Goal: Task Accomplishment & Management: Manage account settings

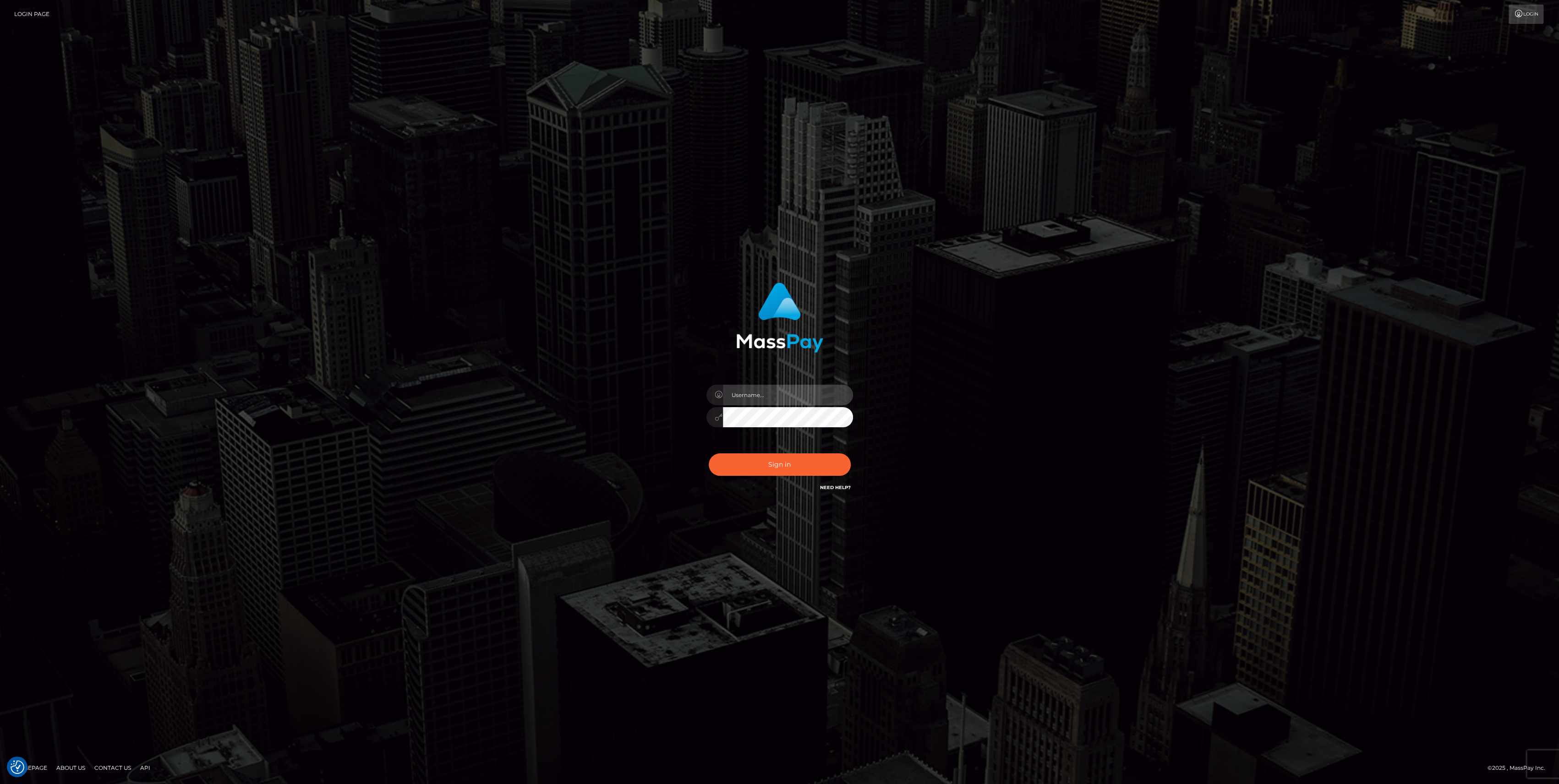
type input "bengreen"
click at [743, 456] on button "Sign in" at bounding box center [780, 464] width 142 height 22
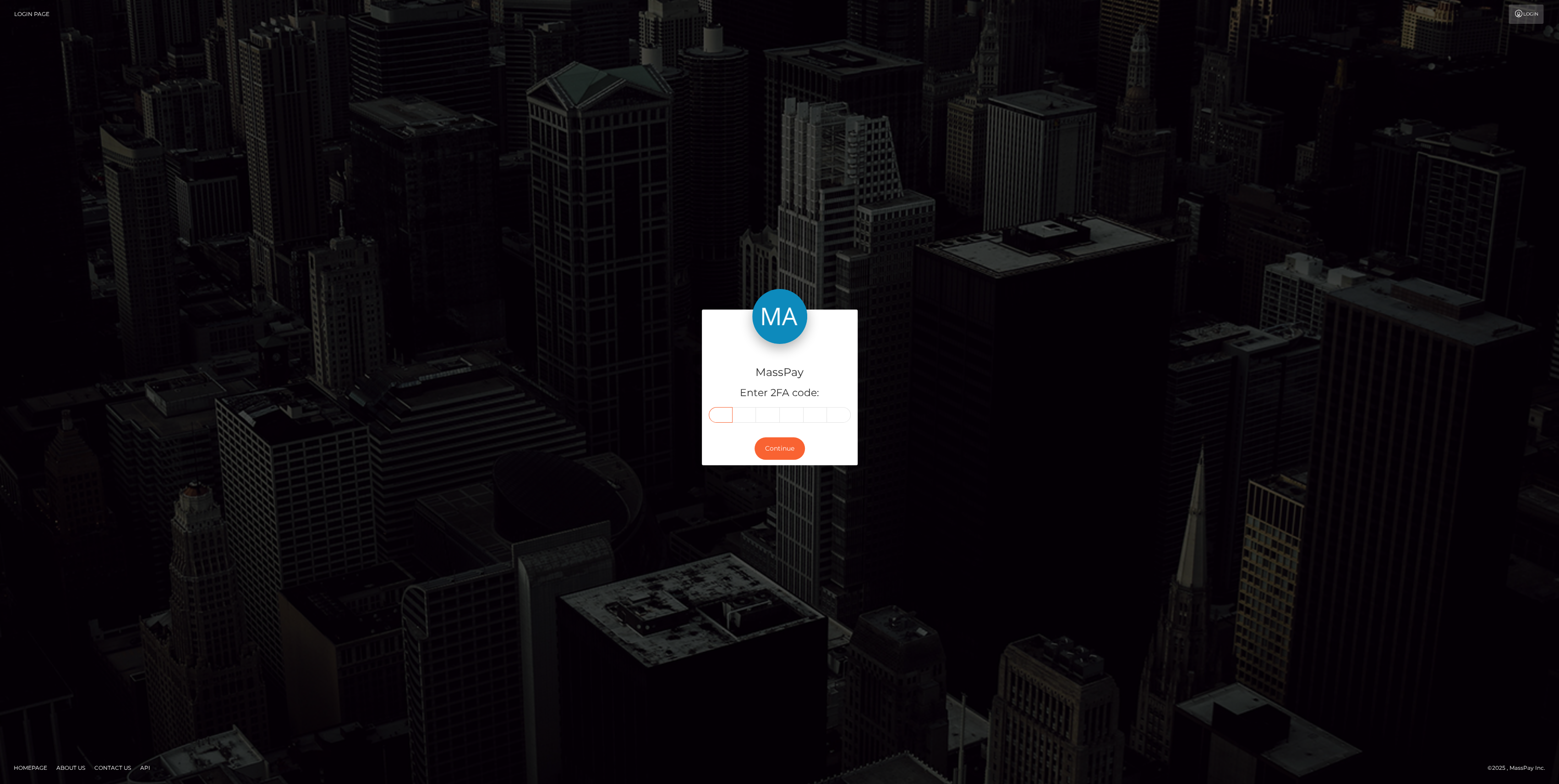
drag, startPoint x: 715, startPoint y: 425, endPoint x: 716, endPoint y: 417, distance: 8.1
click at [716, 417] on input "text" at bounding box center [720, 415] width 24 height 16
paste input "5"
type input "5"
type input "3"
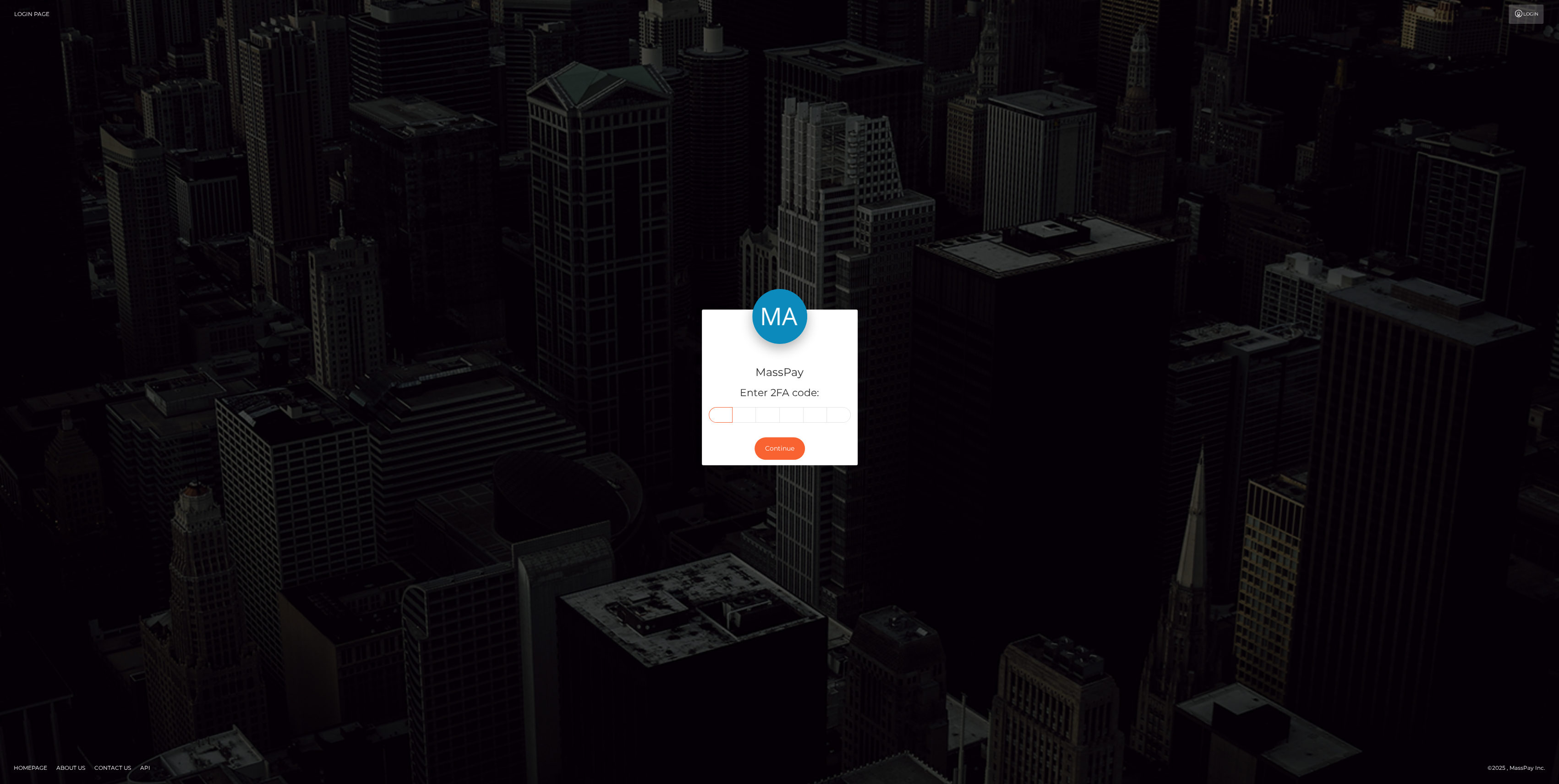
type input "6"
type input "8"
type input "9"
type input "1"
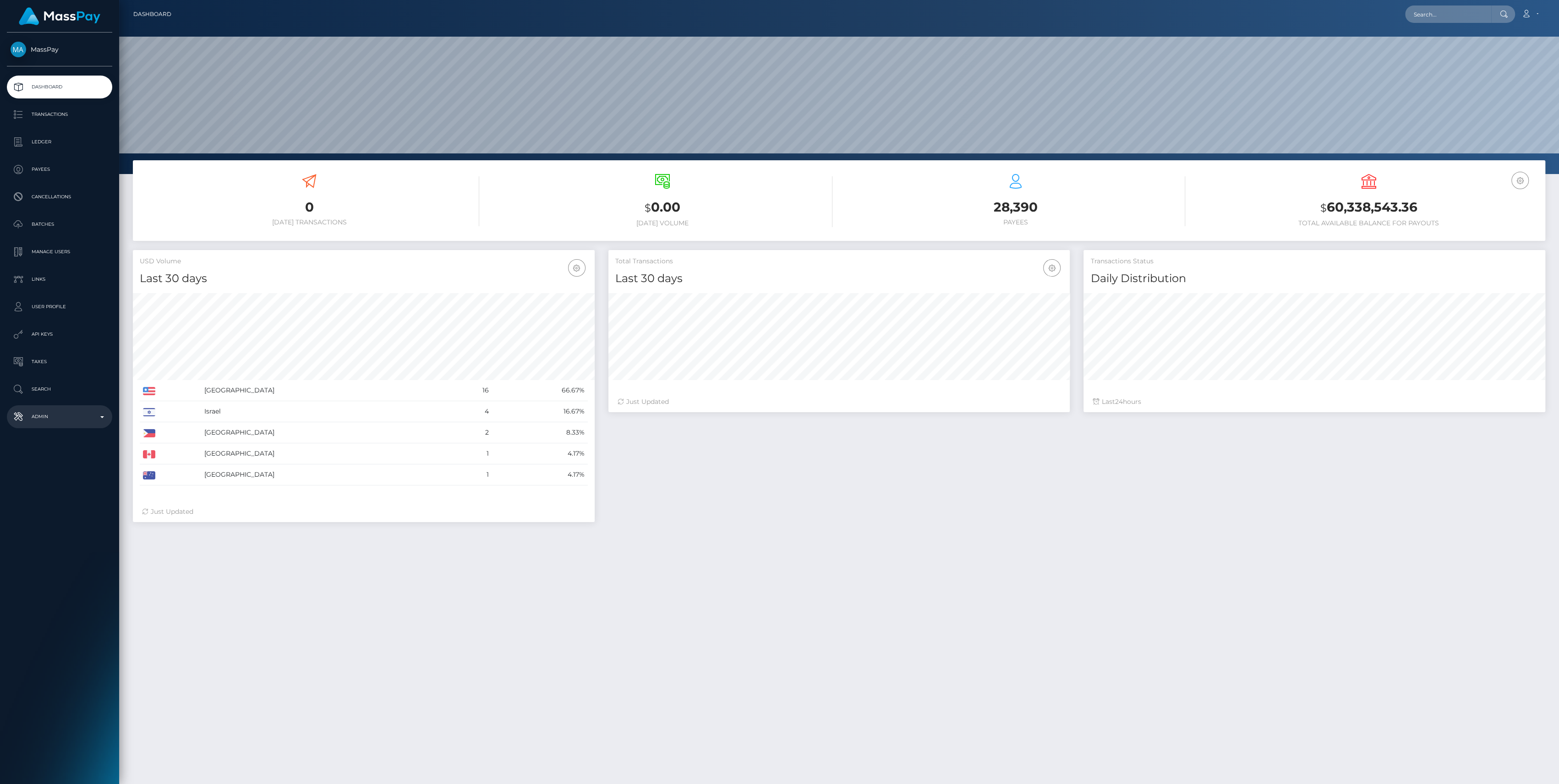
scroll to position [162, 462]
click at [59, 415] on p "Admin" at bounding box center [59, 416] width 98 height 14
click at [51, 698] on span "Finance" at bounding box center [59, 699] width 98 height 10
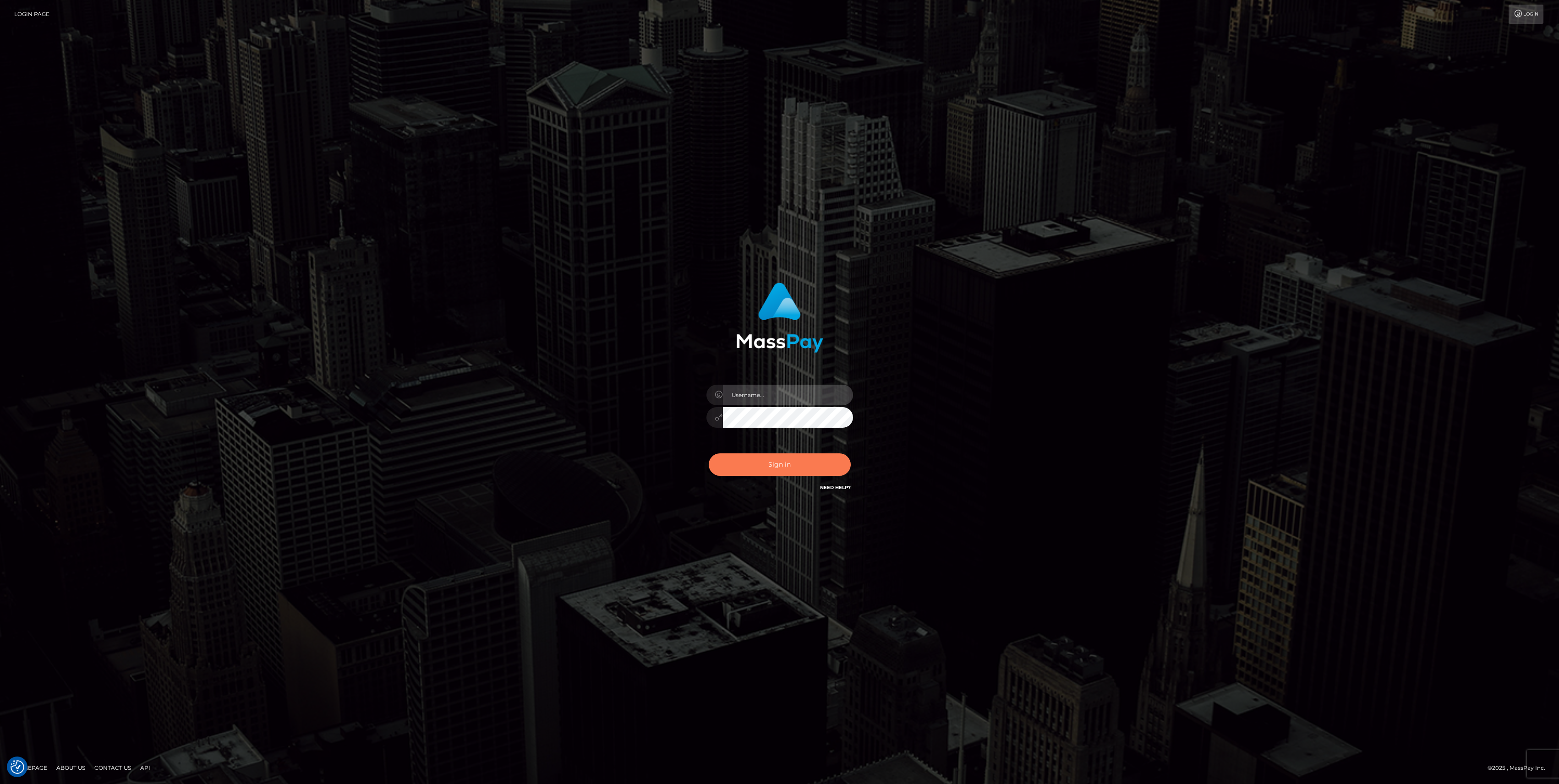
type input "bengreen"
click at [762, 470] on button "Sign in" at bounding box center [780, 464] width 142 height 22
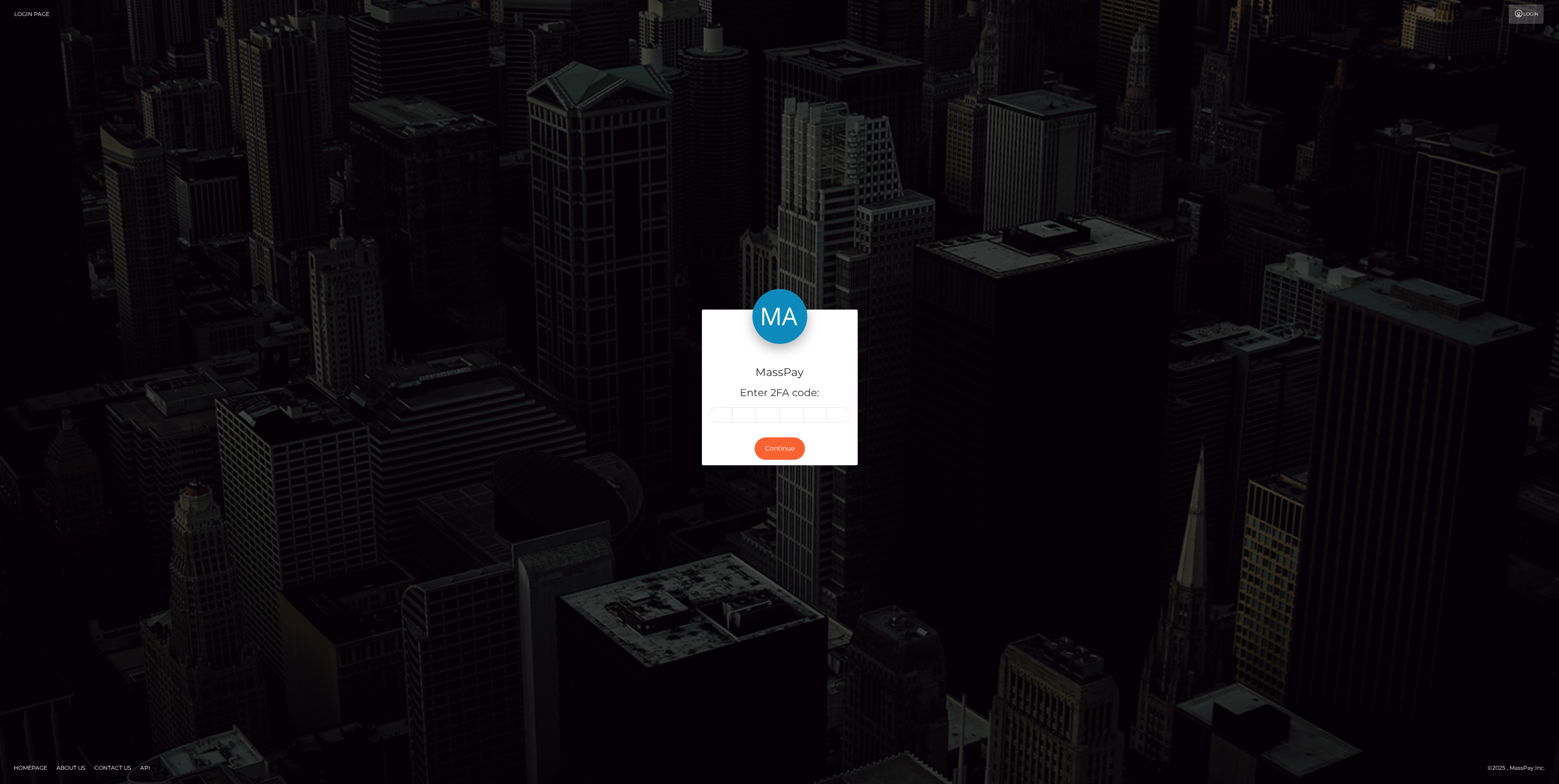
click at [723, 430] on div "MassPay Enter 2FA code:" at bounding box center [780, 387] width 156 height 88
paste input "7"
type input "7"
type input "9"
type input "3"
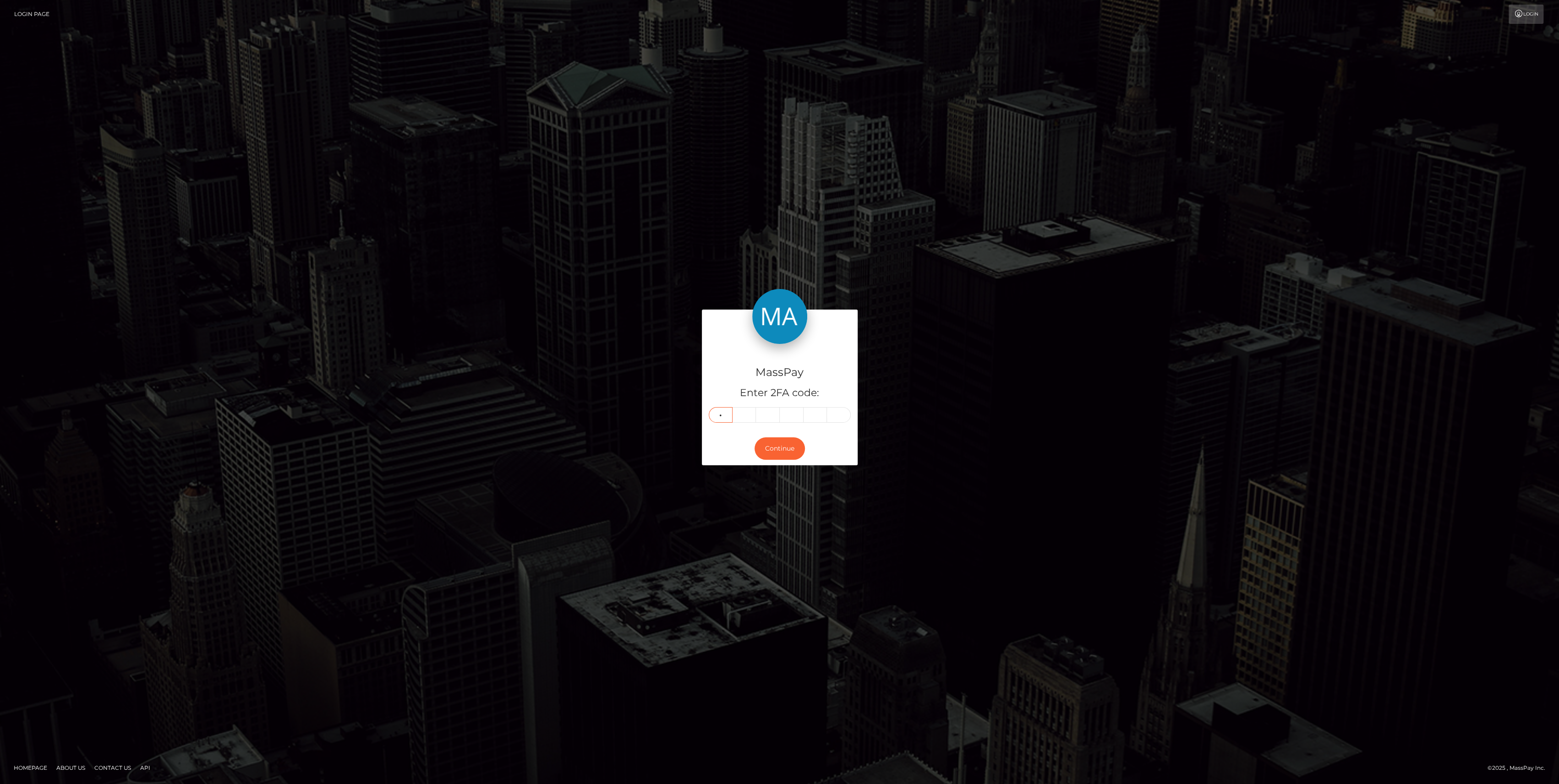
type input "4"
type input "1"
type input "6"
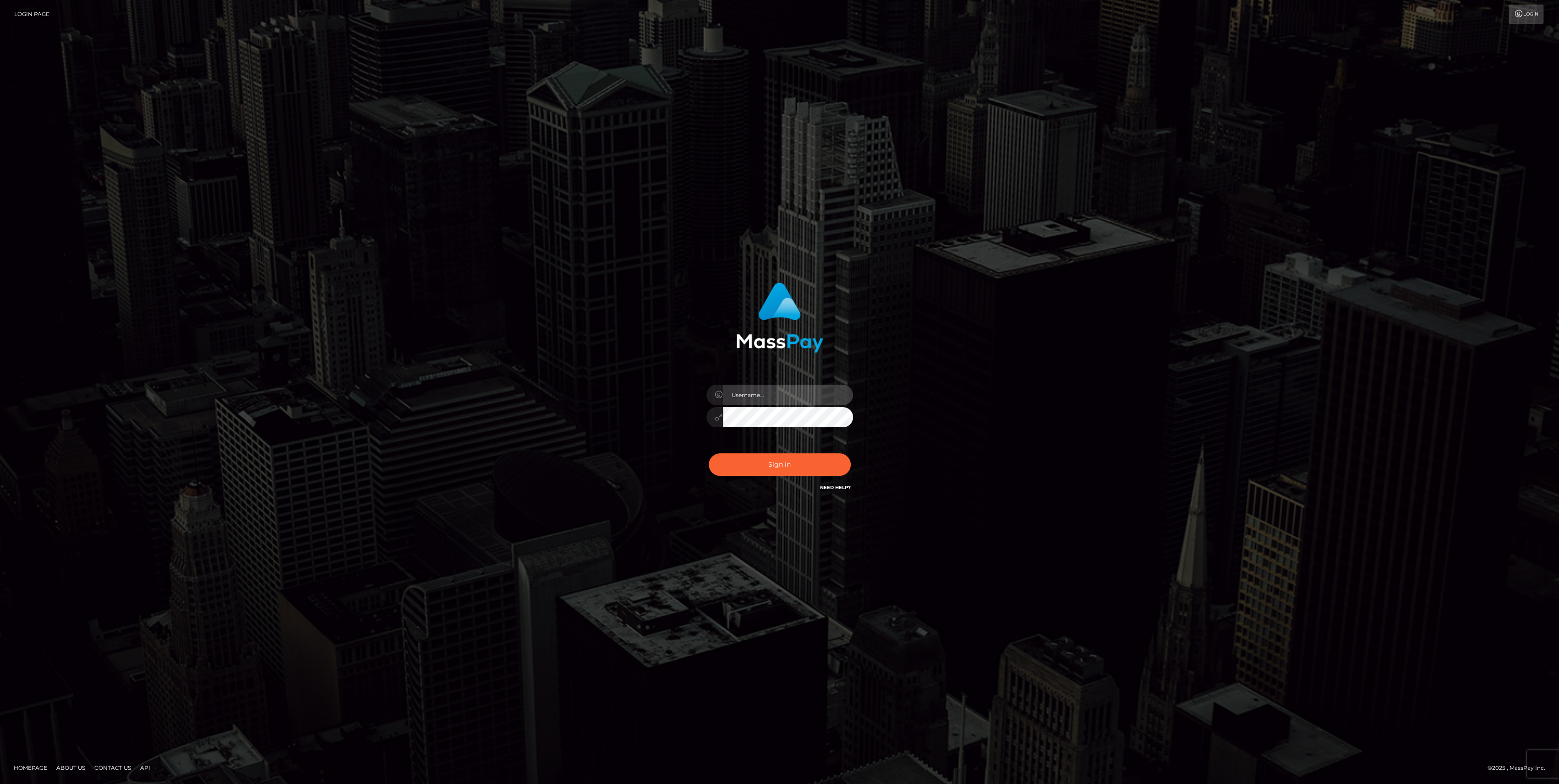
type input "bengreen"
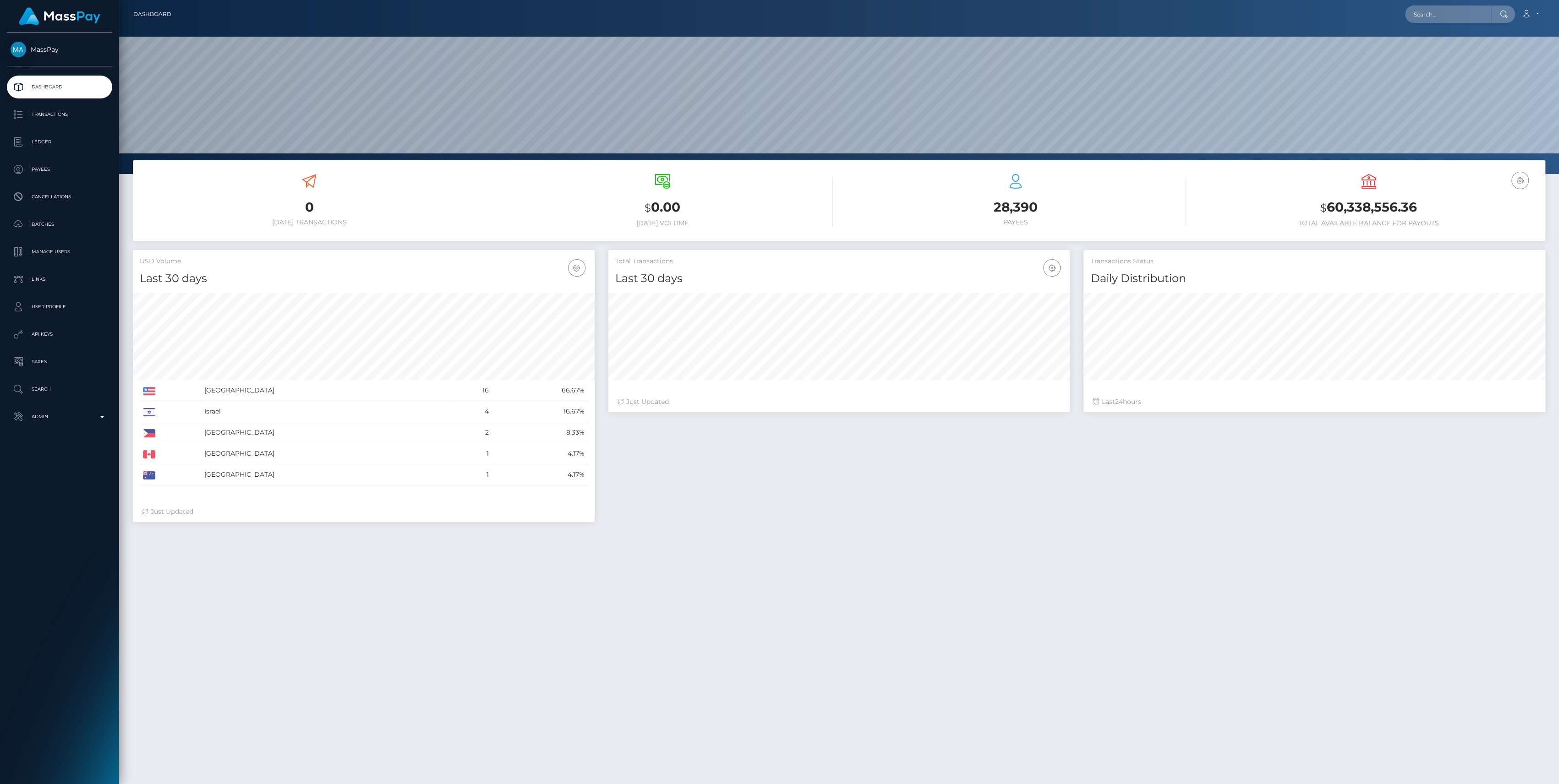
scroll to position [162, 462]
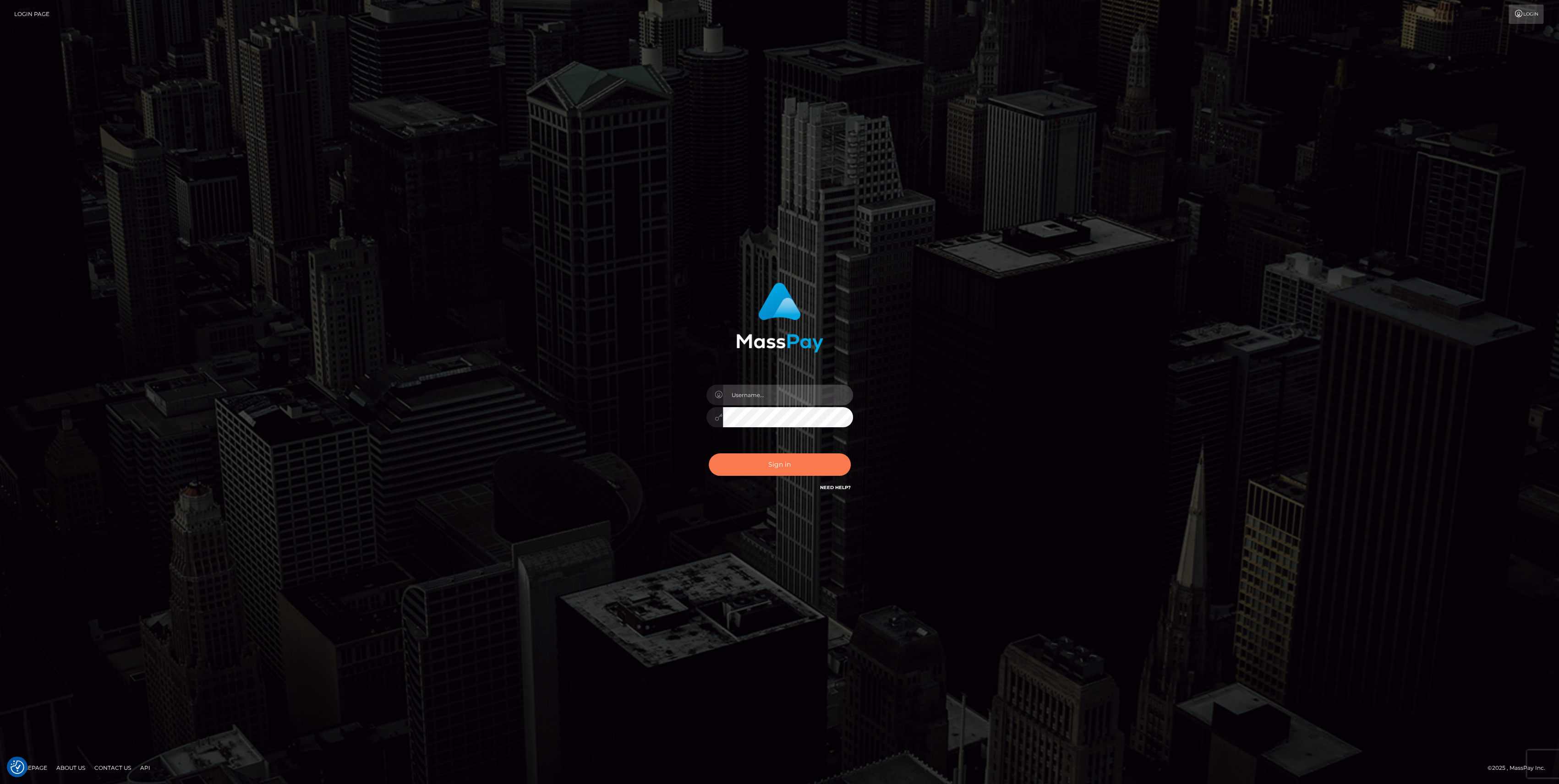
type input "bengreen"
click at [772, 465] on button "Sign in" at bounding box center [780, 464] width 142 height 22
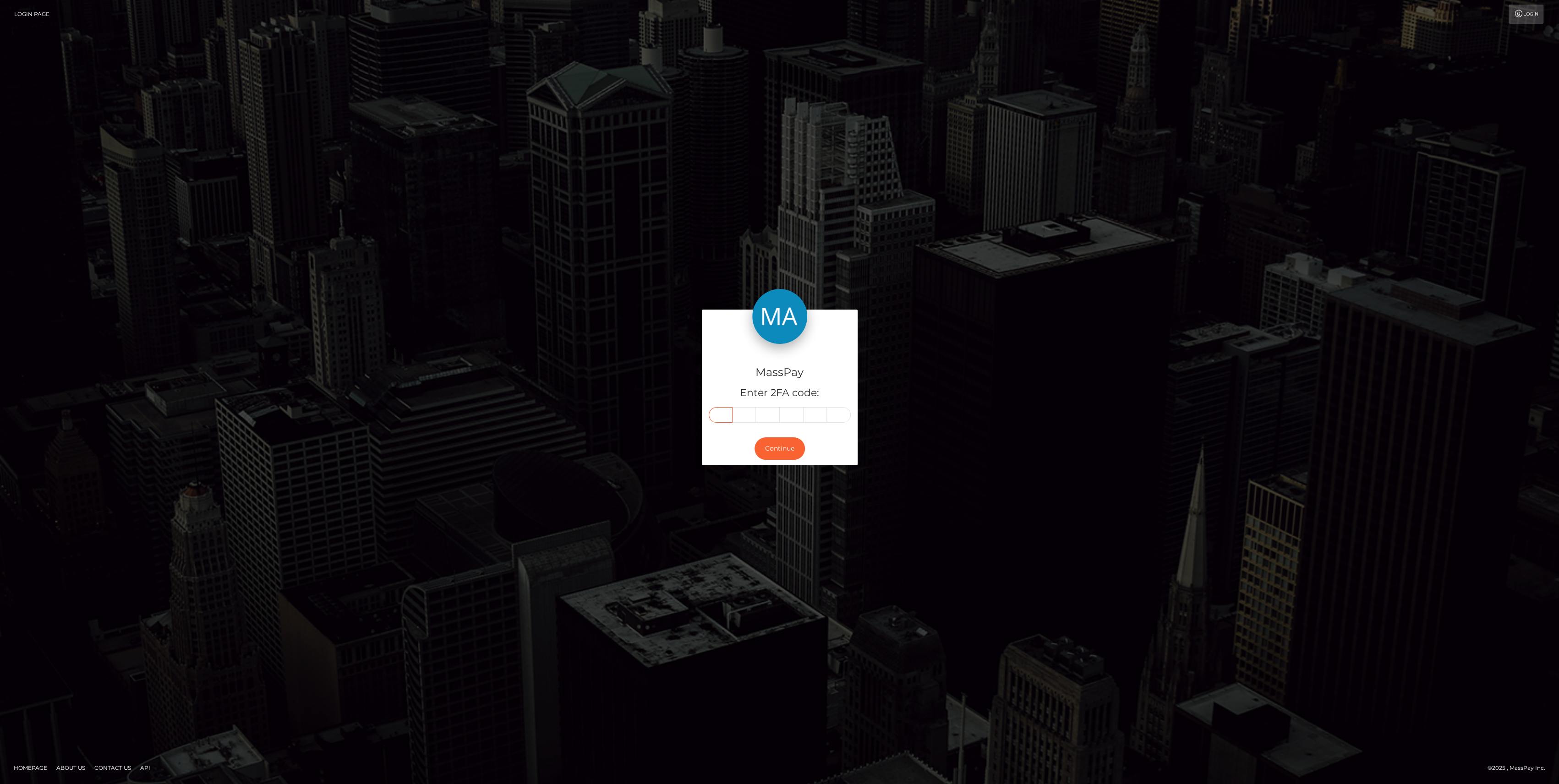
click at [719, 408] on input "text" at bounding box center [720, 415] width 24 height 16
paste input "2"
type input "2"
type input "4"
type input "0"
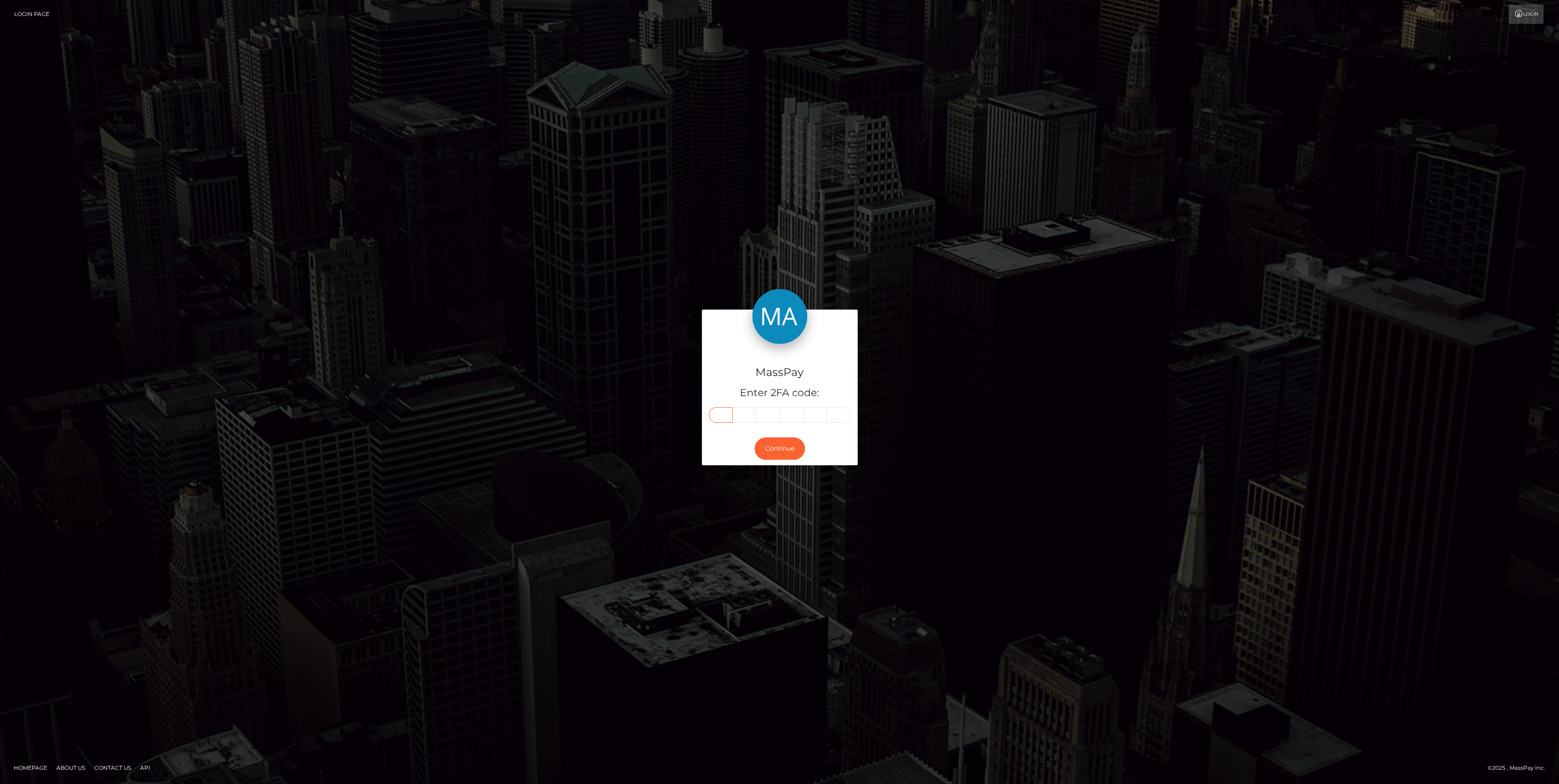
type input "1"
type input "8"
type input "2"
click at [786, 453] on button "Continue" at bounding box center [780, 448] width 50 height 22
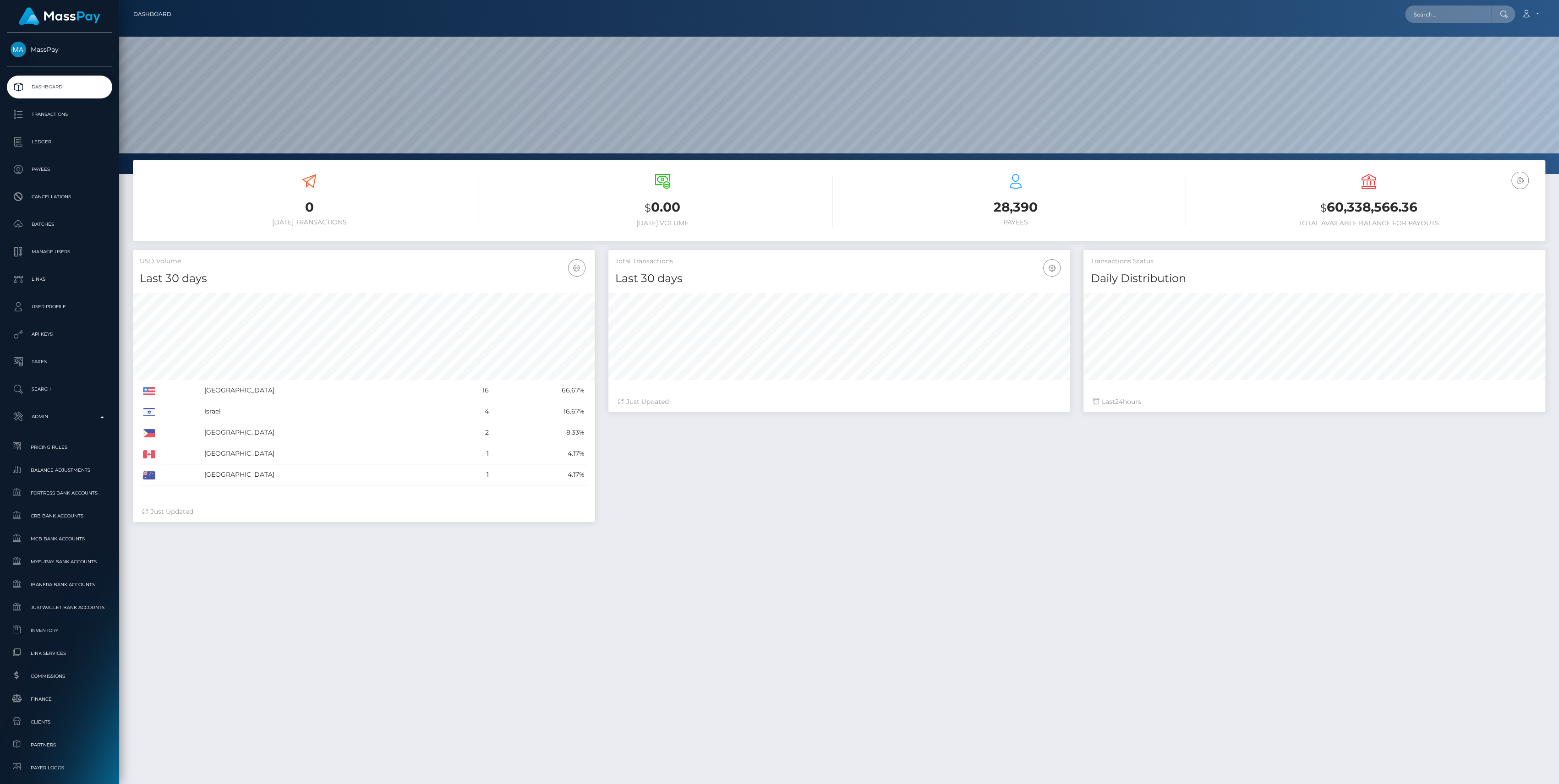
scroll to position [162, 462]
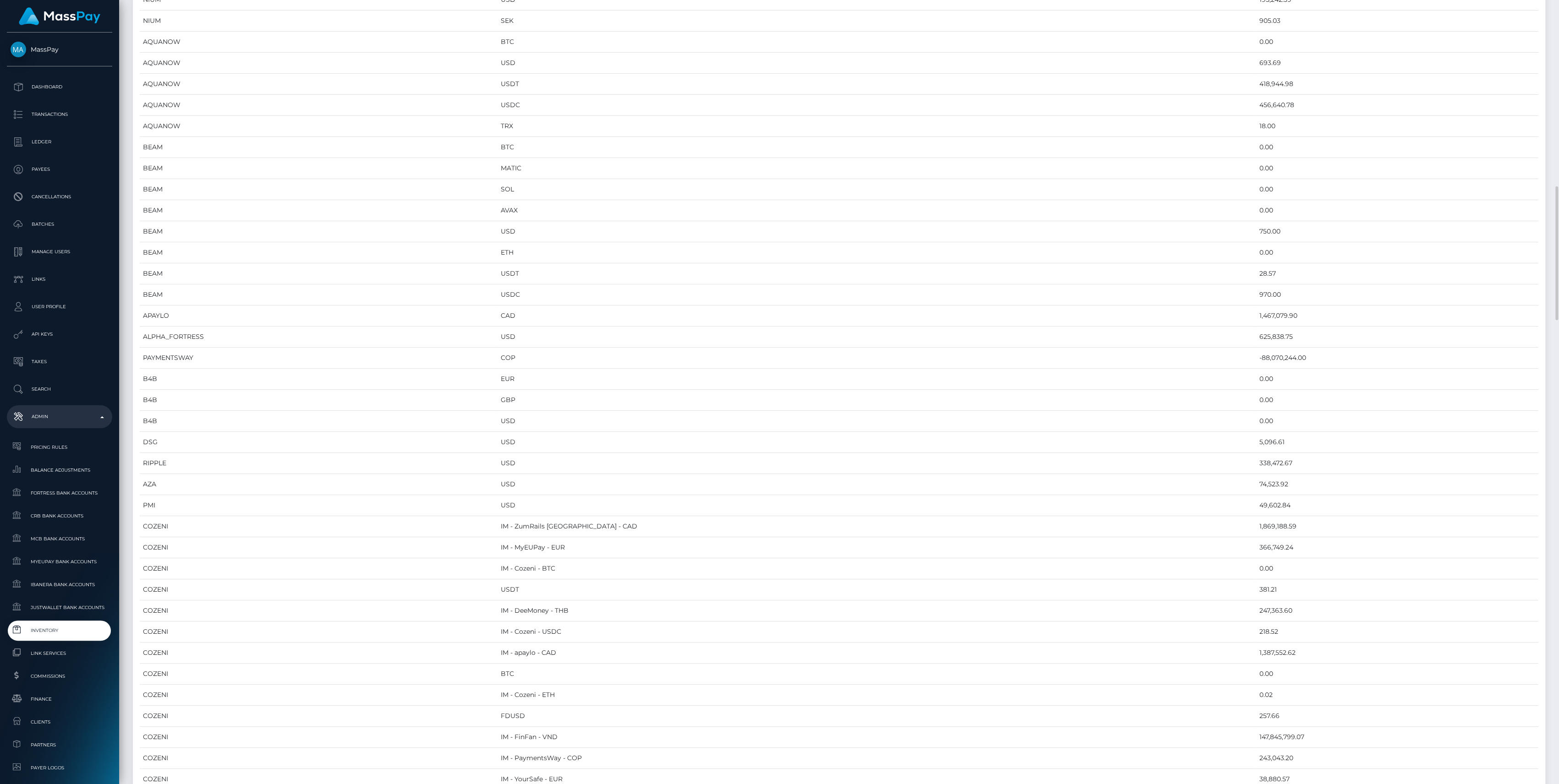
scroll to position [1037, 0]
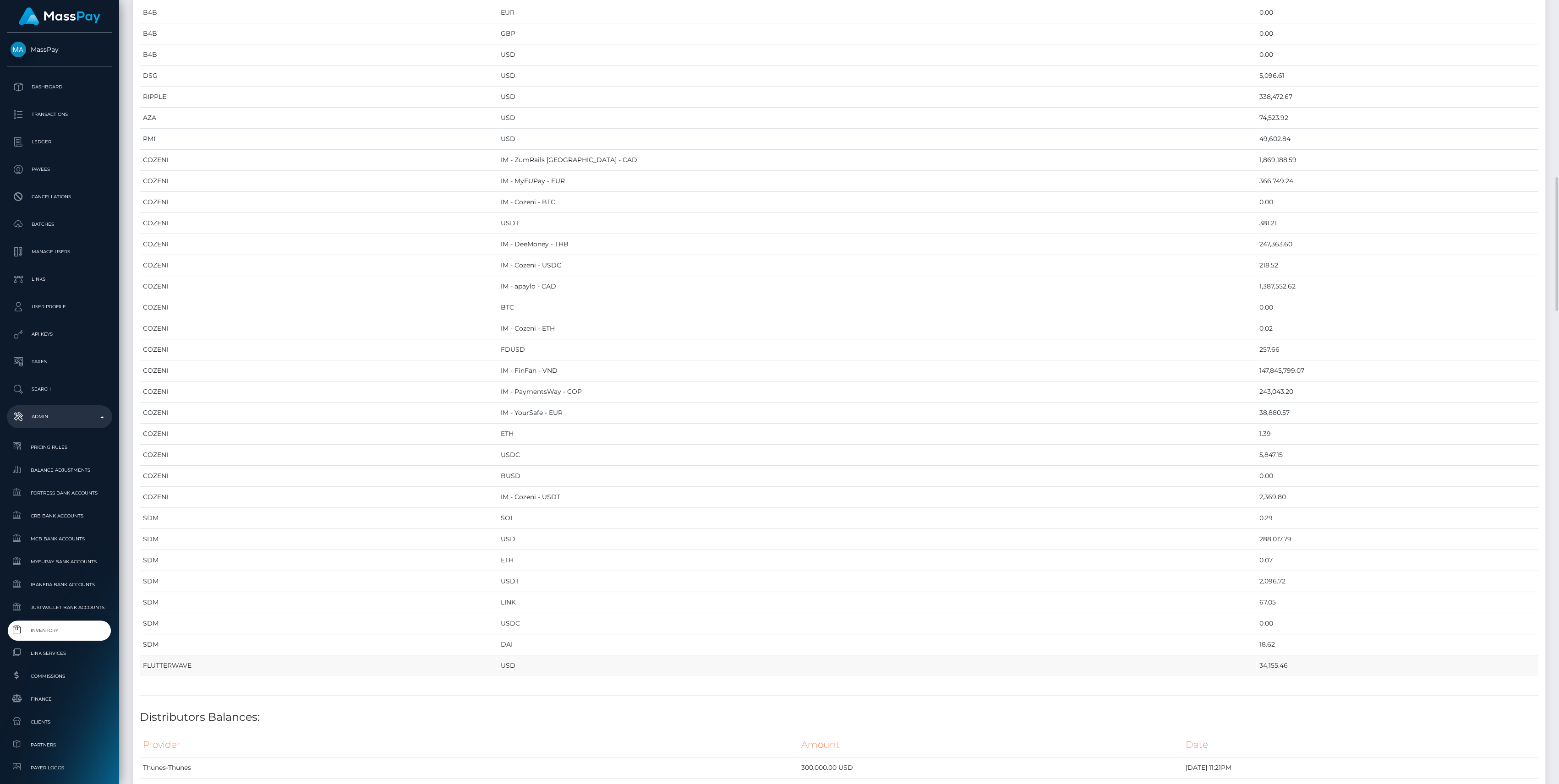
drag, startPoint x: 146, startPoint y: 99, endPoint x: 1226, endPoint y: 661, distance: 1217.5
copy table "Provider Currency Balance MYEUPAY EUR 745,430.65 MYEUPAY GBP 0.00 CHECKBOOK Pre…"
click at [393, 276] on td "COZENI" at bounding box center [318, 286] width 358 height 21
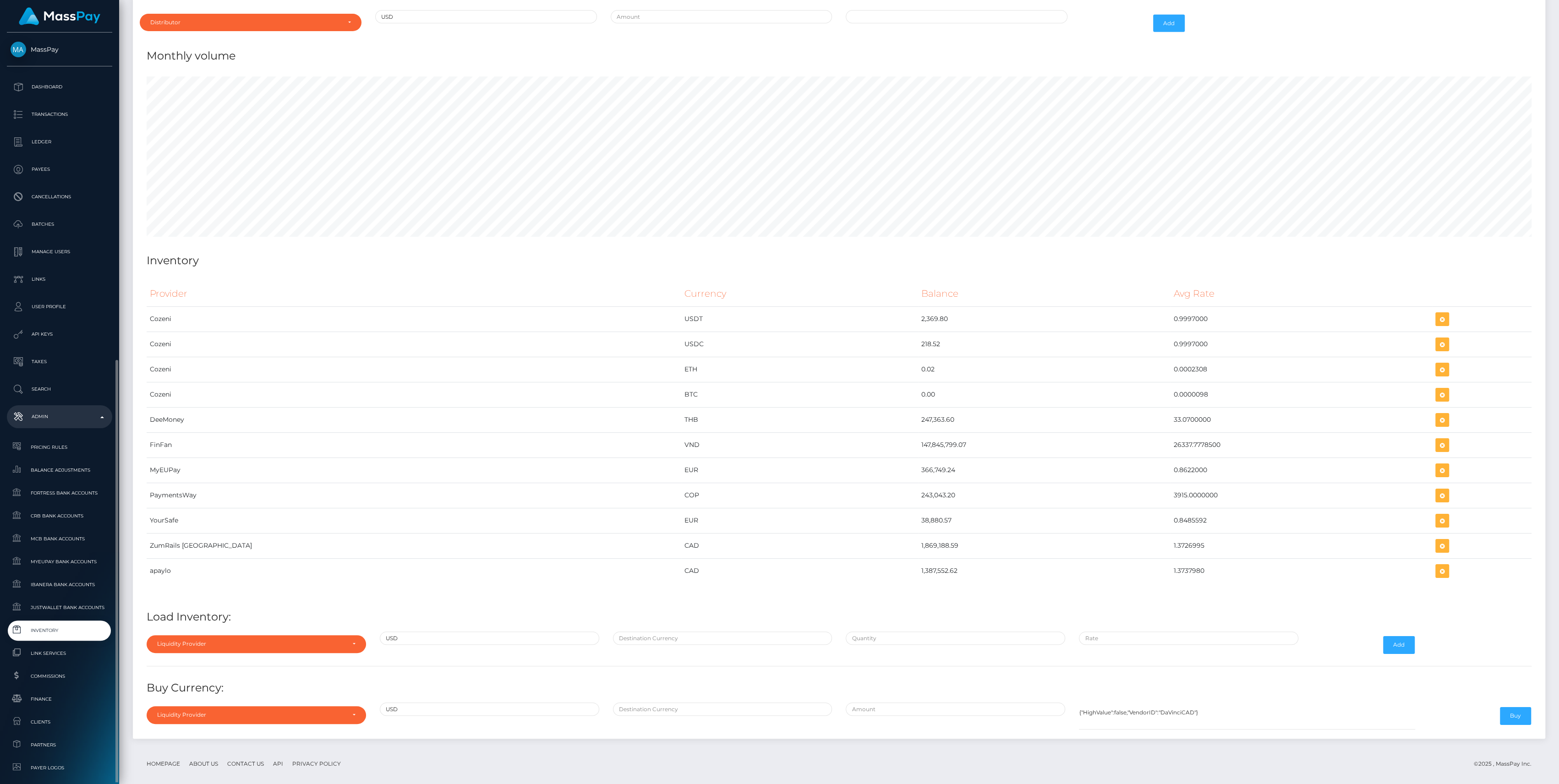
scroll to position [183, 0]
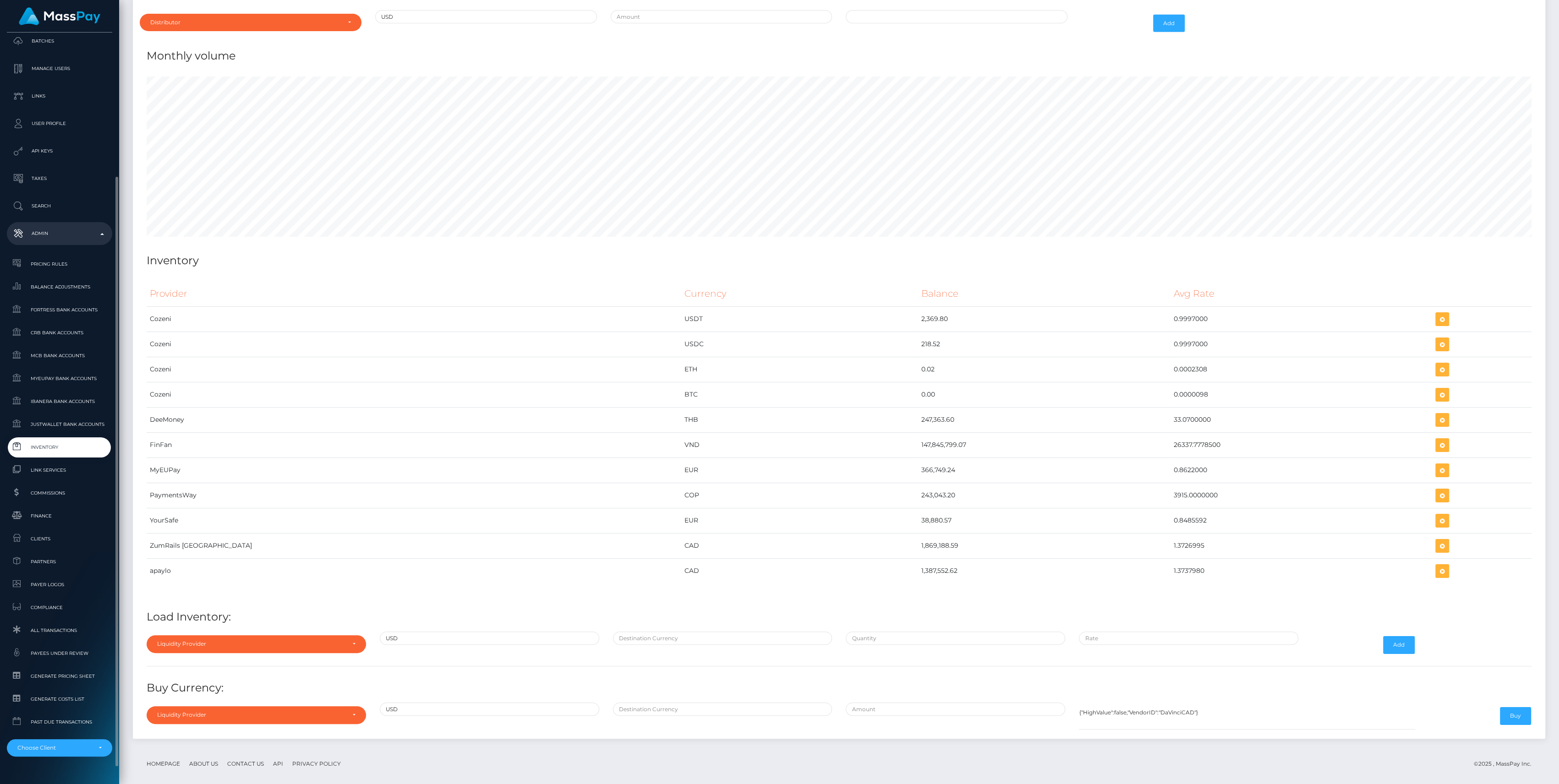
click at [77, 450] on span "Inventory" at bounding box center [59, 446] width 98 height 10
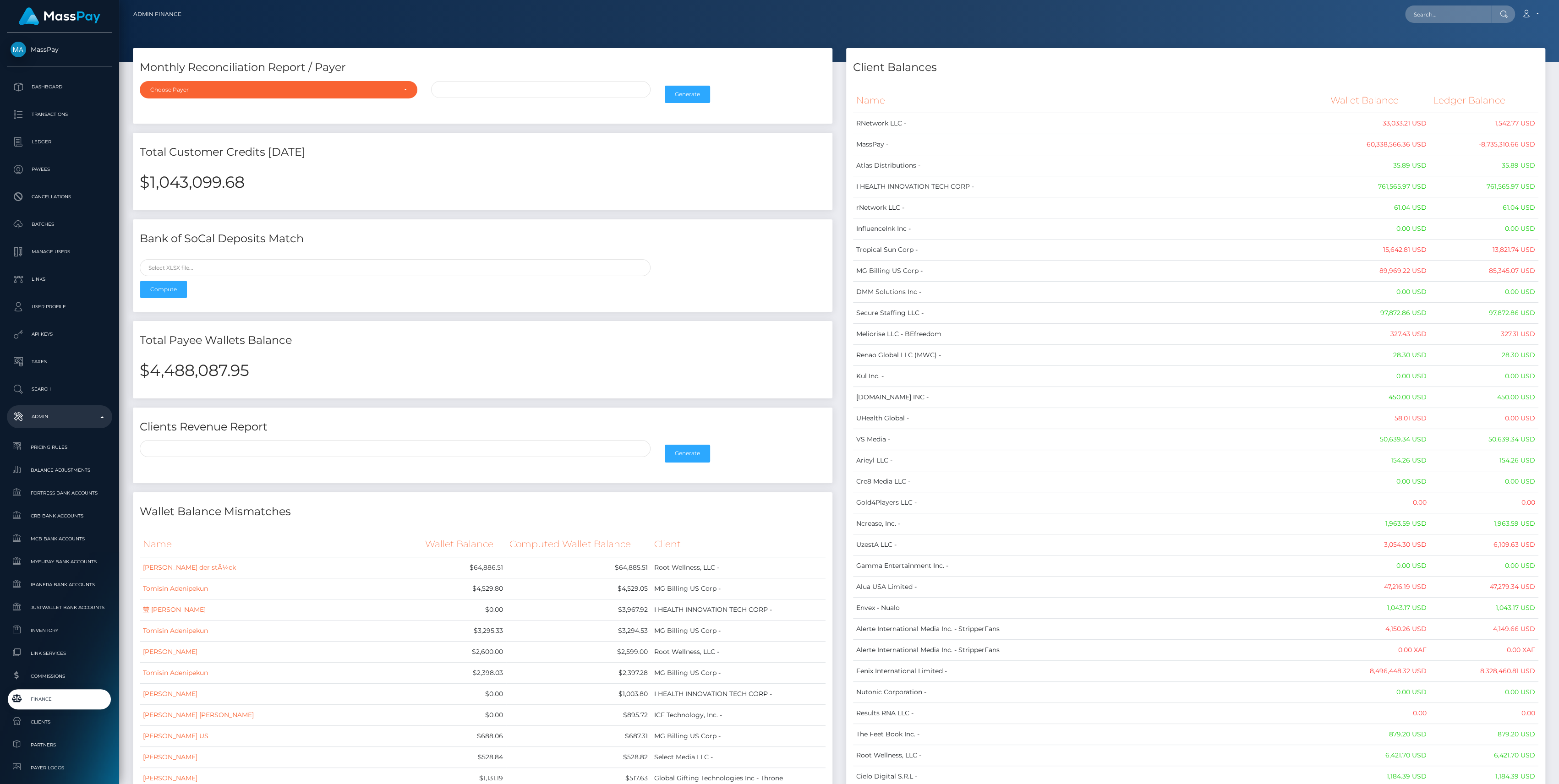
drag, startPoint x: 859, startPoint y: 93, endPoint x: 862, endPoint y: 105, distance: 12.4
click at [862, 105] on th "Name" at bounding box center [1089, 100] width 474 height 25
drag, startPoint x: 862, startPoint y: 105, endPoint x: 858, endPoint y: 102, distance: 5.0
click at [858, 102] on th "Name" at bounding box center [1089, 100] width 474 height 25
click at [857, 102] on th "Name" at bounding box center [1089, 100] width 474 height 25
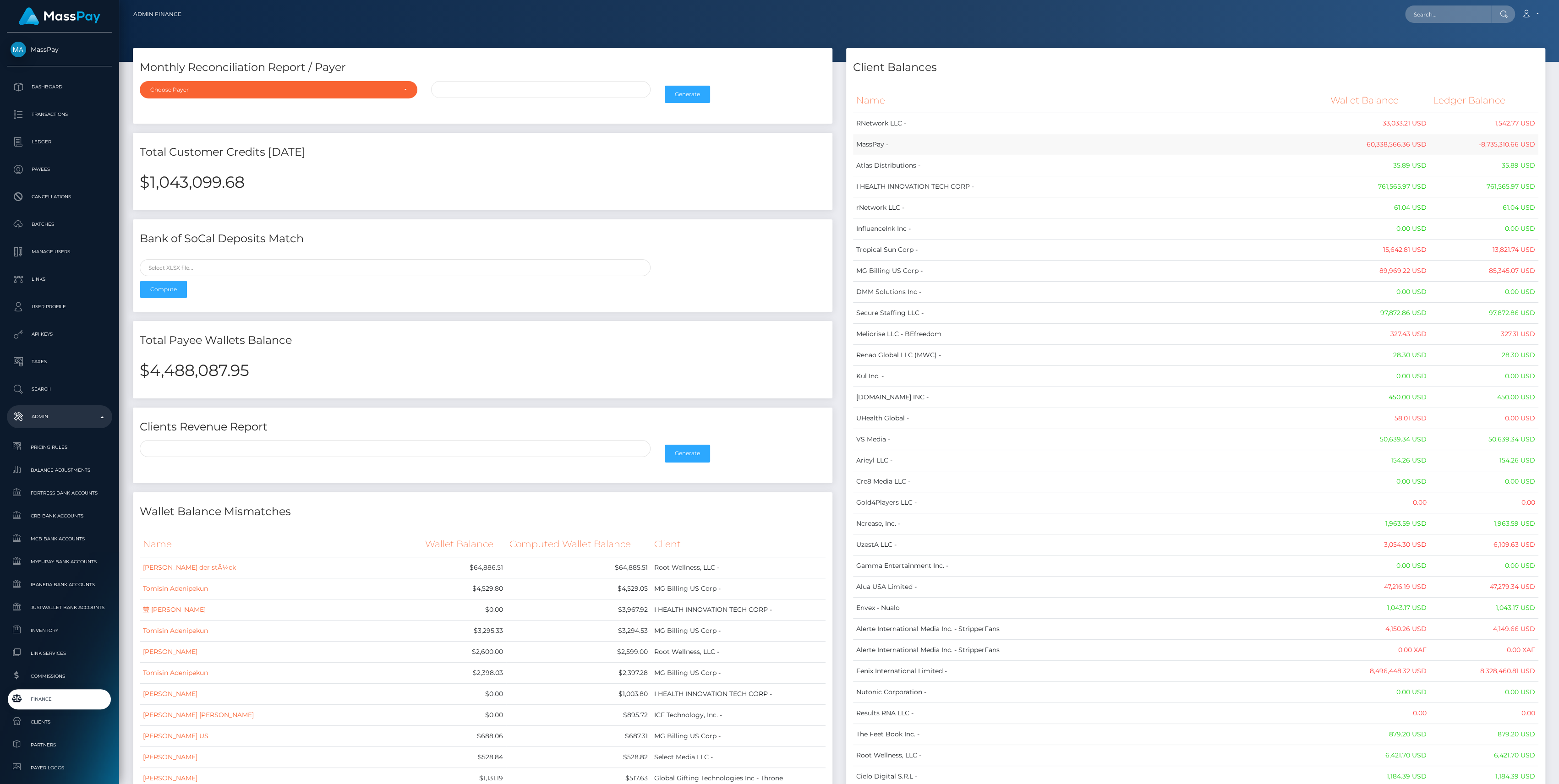
drag, startPoint x: 857, startPoint y: 102, endPoint x: 866, endPoint y: 137, distance: 36.1
click at [866, 138] on td "MassPay -" at bounding box center [1089, 145] width 474 height 21
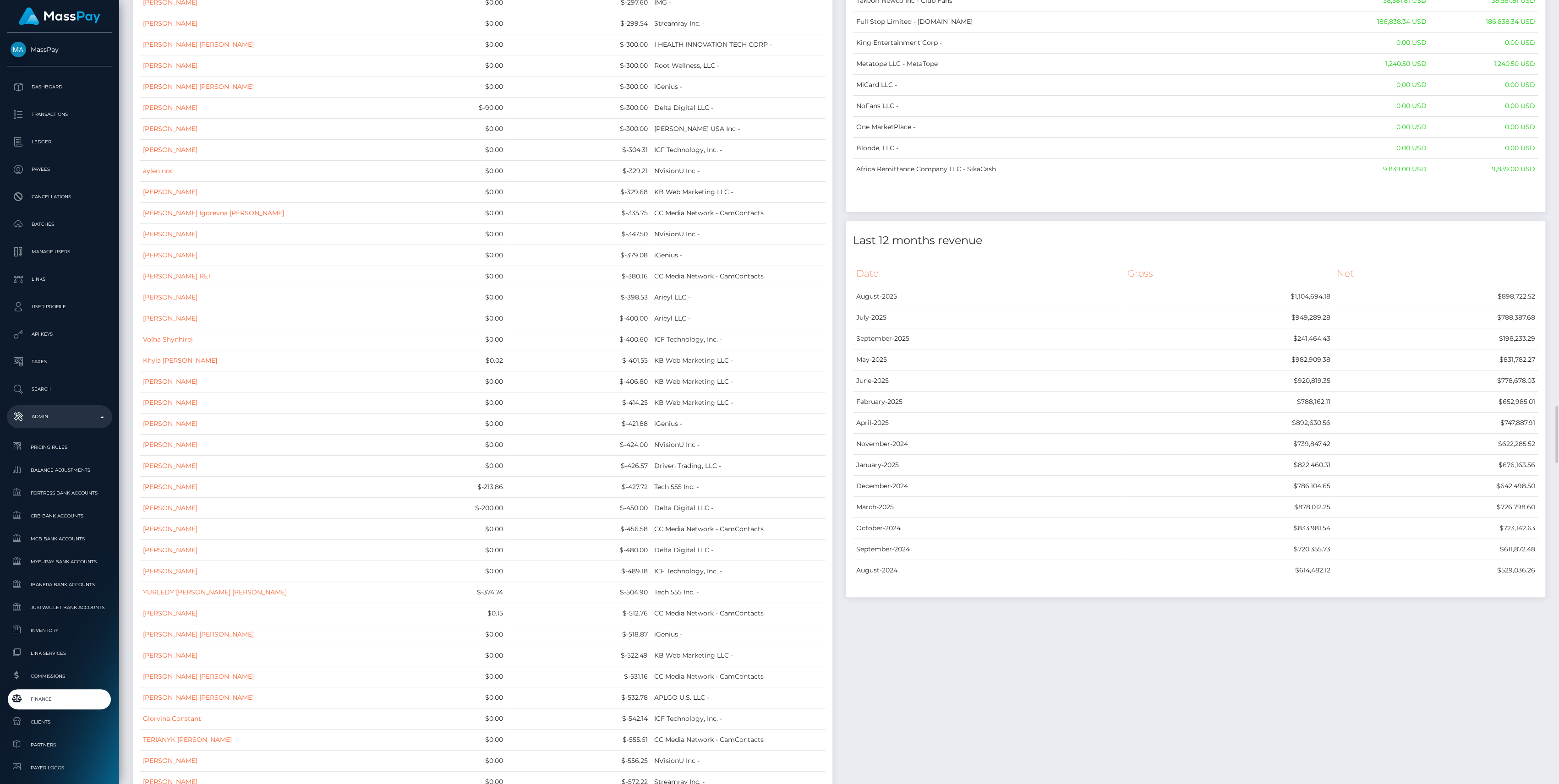
scroll to position [7144, 0]
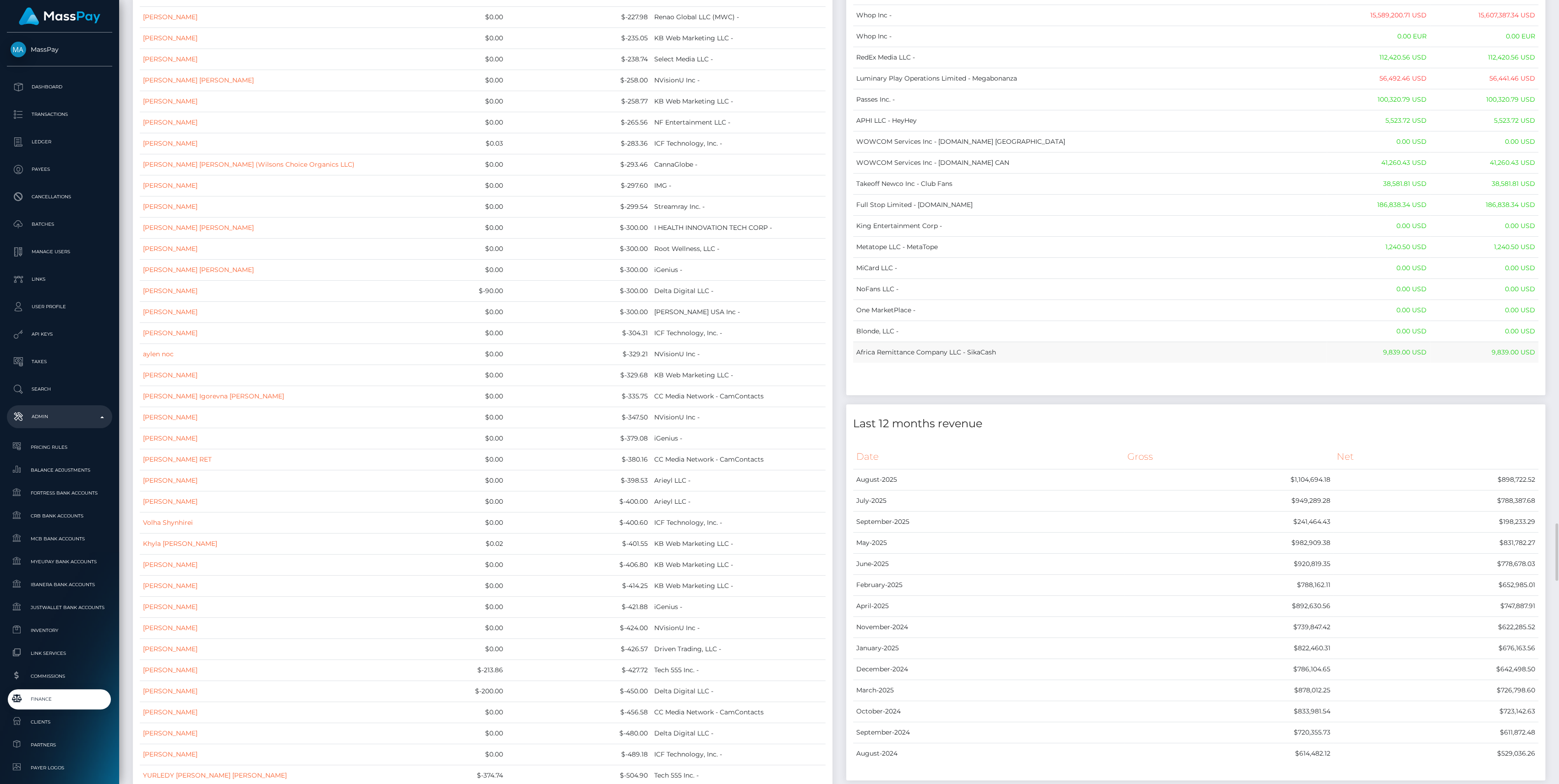
drag, startPoint x: 861, startPoint y: 100, endPoint x: 1534, endPoint y: 333, distance: 712.2
copy table "Name Wallet Balance Ledger Balance RNetwork LLC - 33,033.21 USD 1,542.77 USD Ma…"
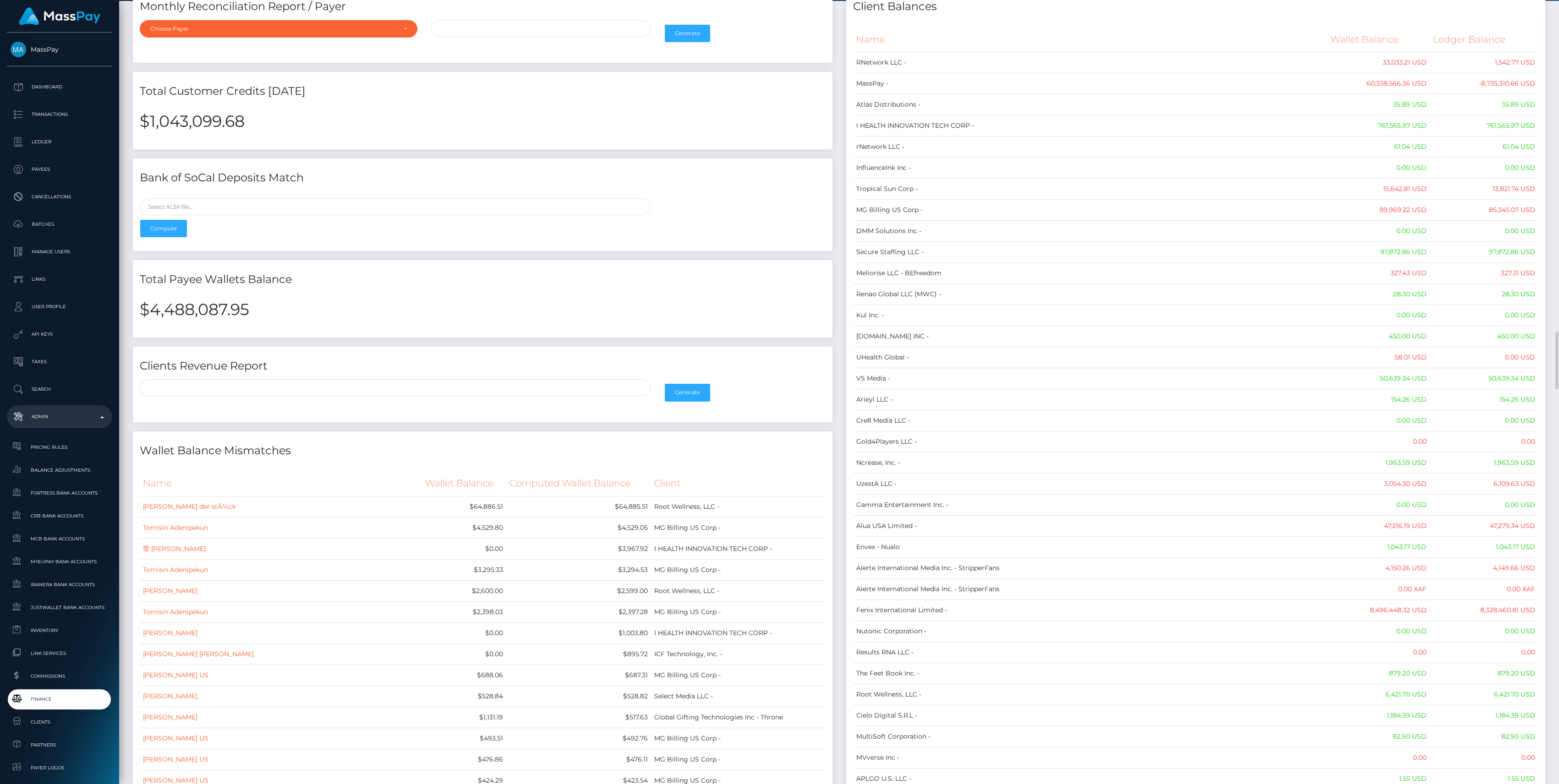
scroll to position [0, 0]
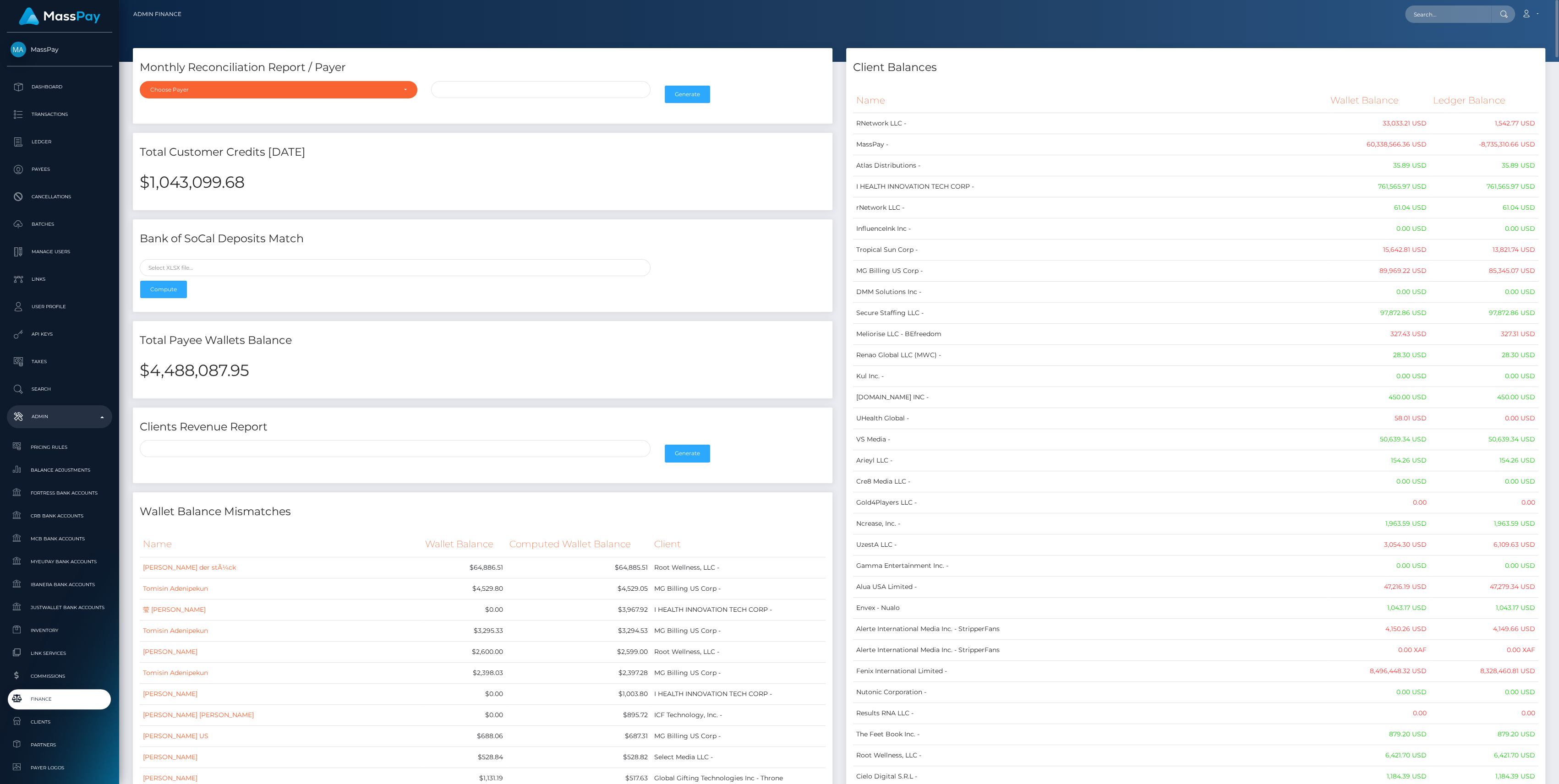
click at [202, 377] on h2 "$4,488,087.95" at bounding box center [482, 370] width 686 height 19
copy h2 "4,488,087.95"
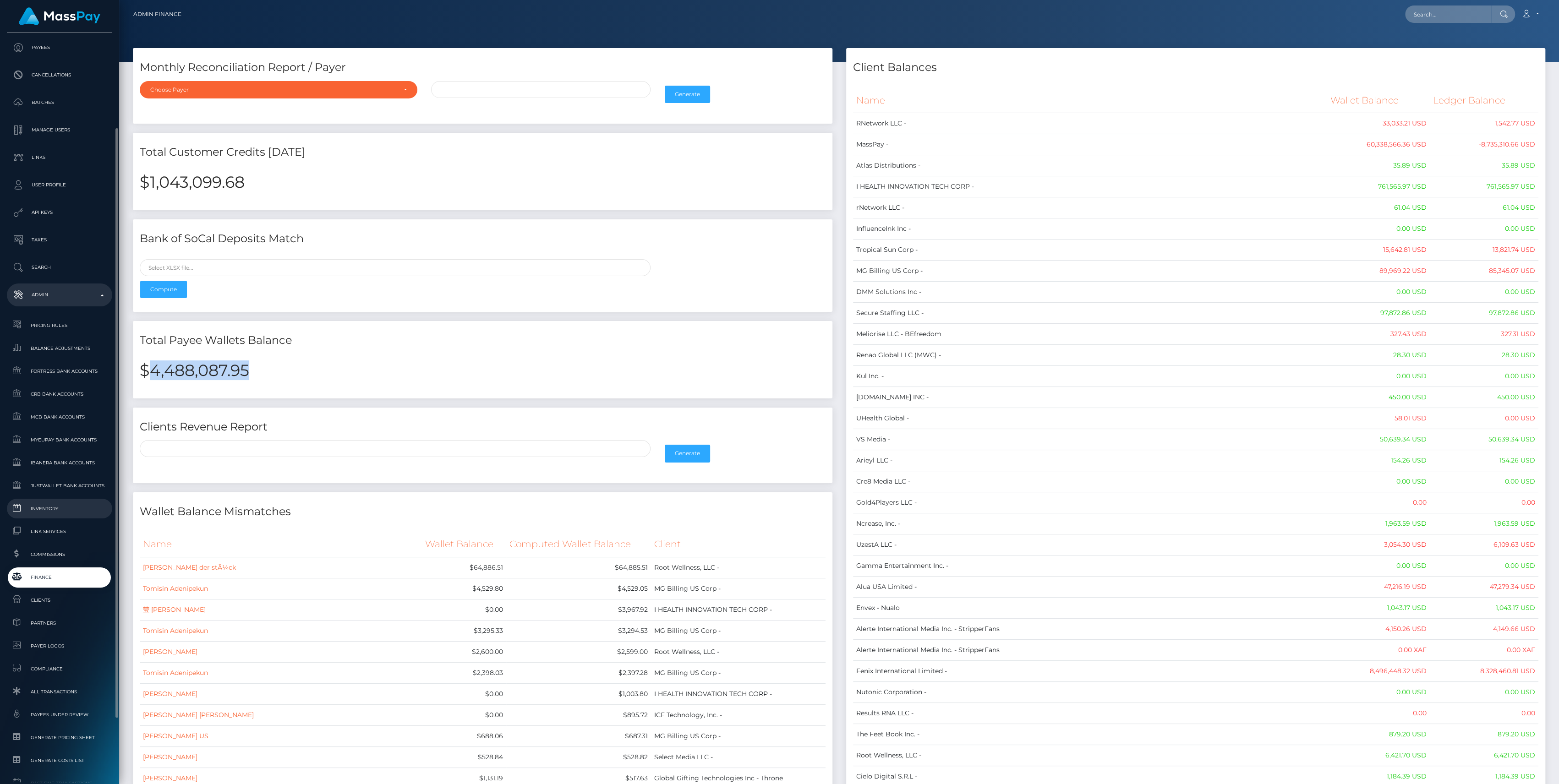
click at [44, 511] on span "Inventory" at bounding box center [59, 508] width 98 height 10
click at [62, 576] on span "Finance" at bounding box center [59, 577] width 98 height 10
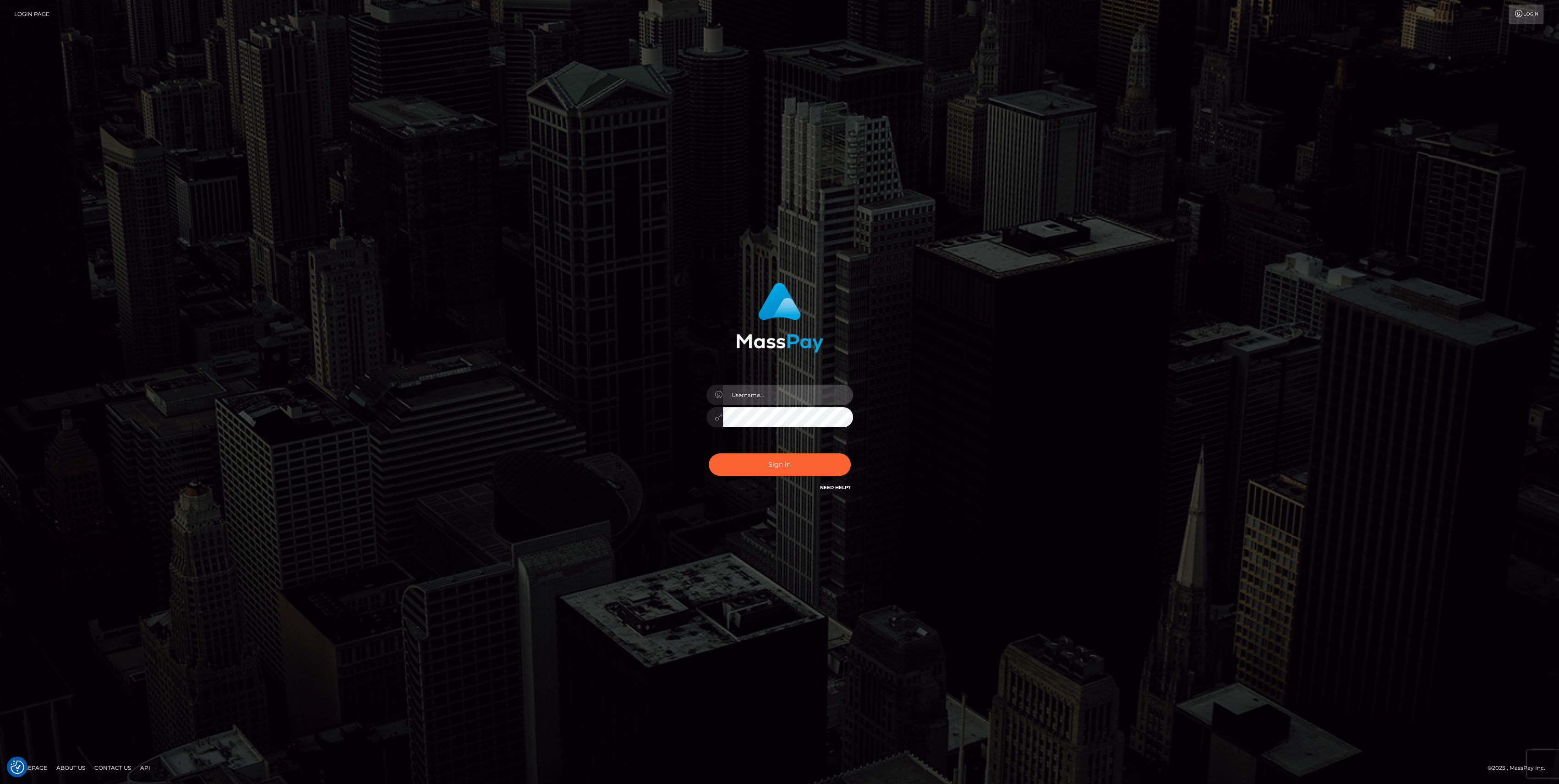
type input "bengreen"
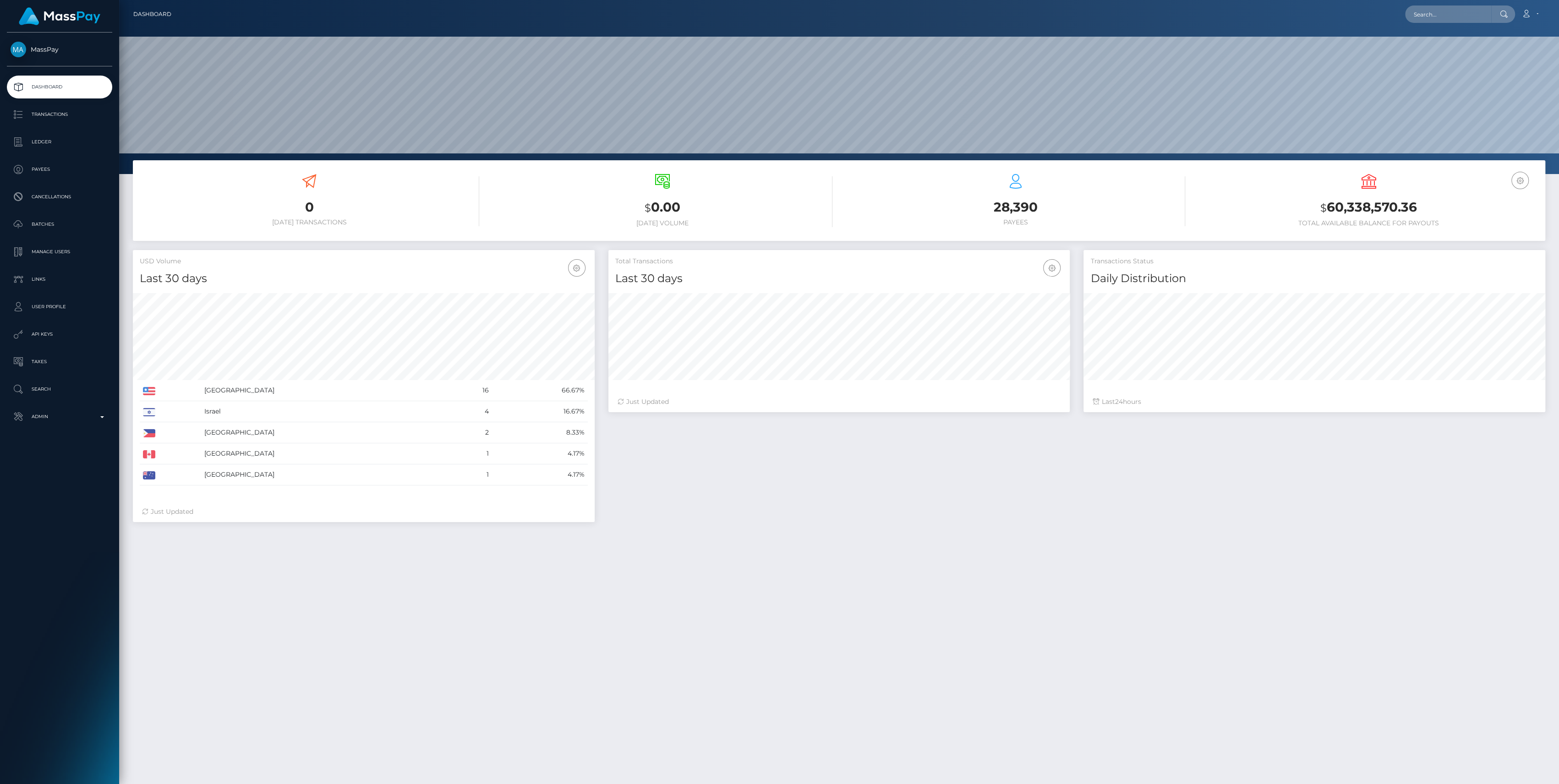
scroll to position [162, 462]
click at [57, 414] on p "Admin" at bounding box center [59, 416] width 98 height 14
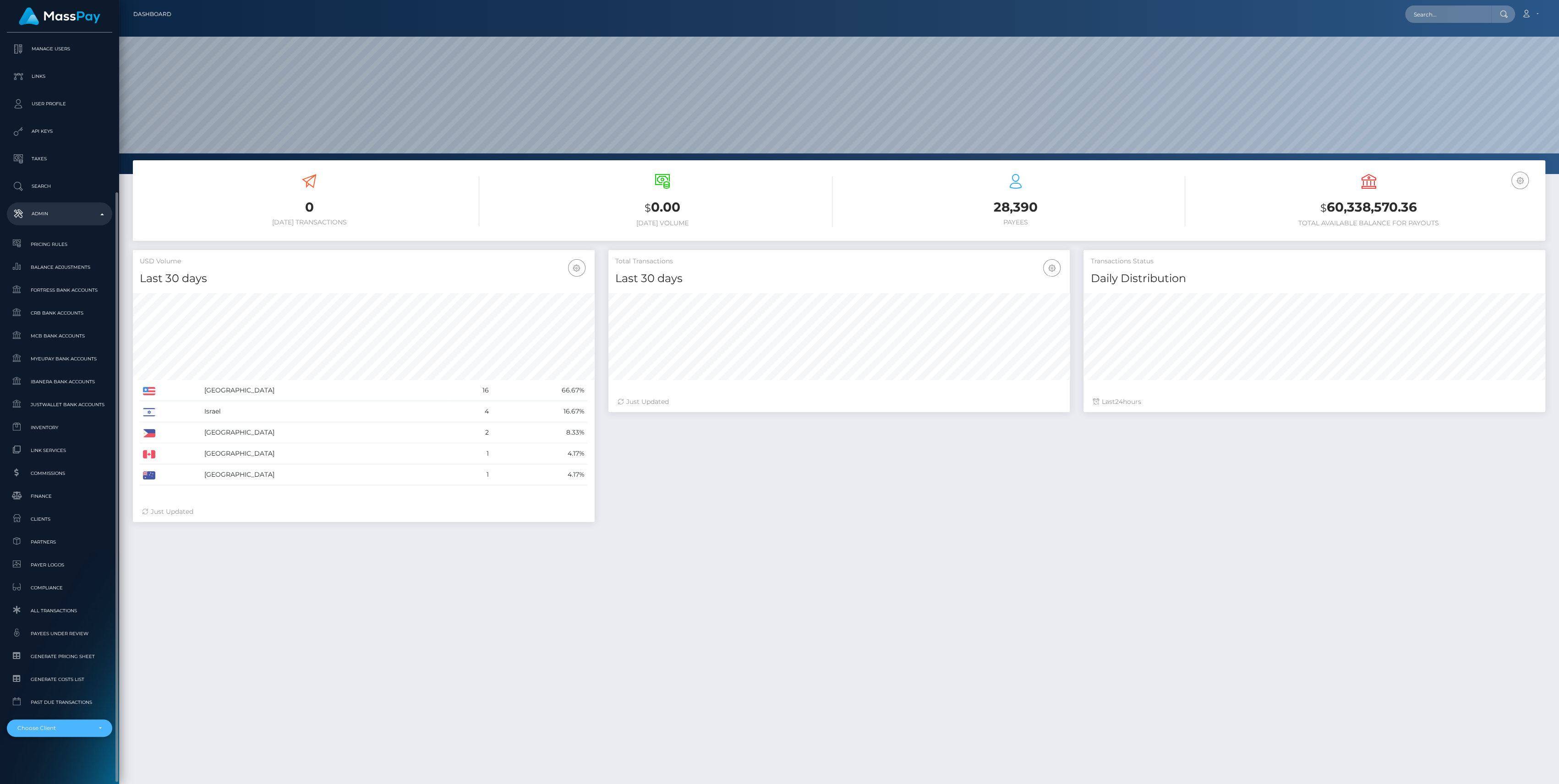
click at [82, 733] on div "Choose Client" at bounding box center [59, 728] width 105 height 18
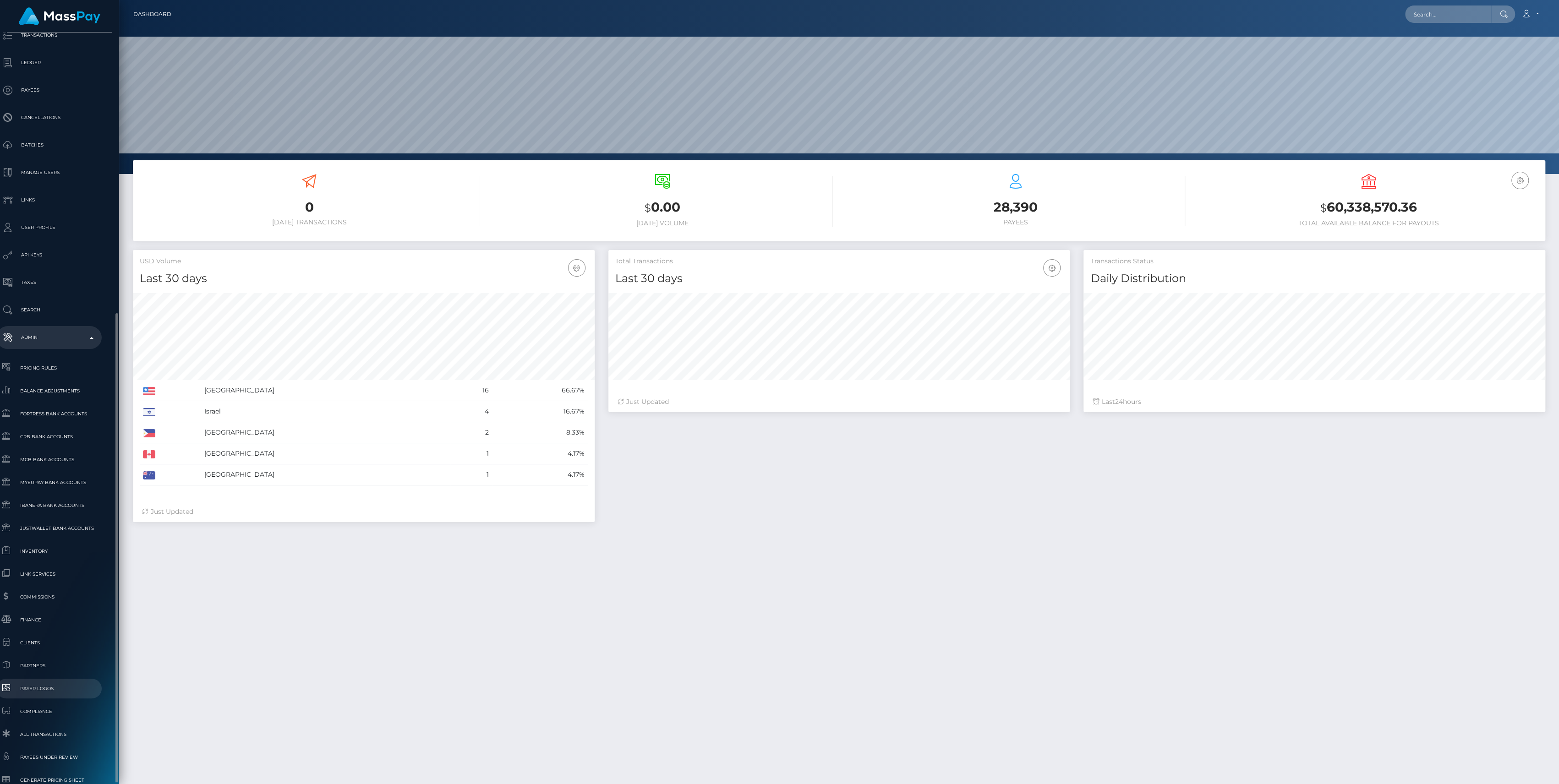
scroll to position [201, 10]
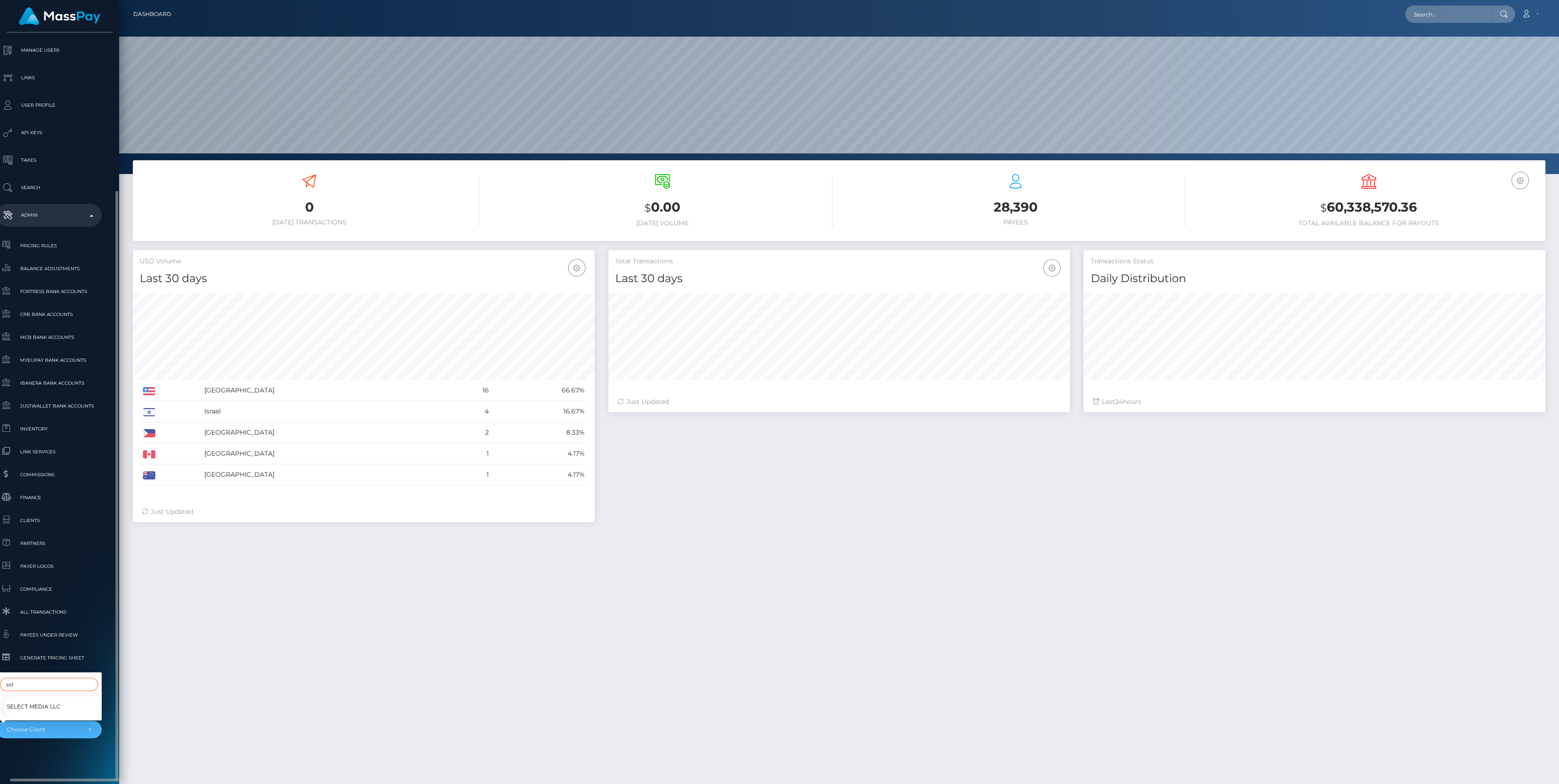
type input "sel"
select select "44"
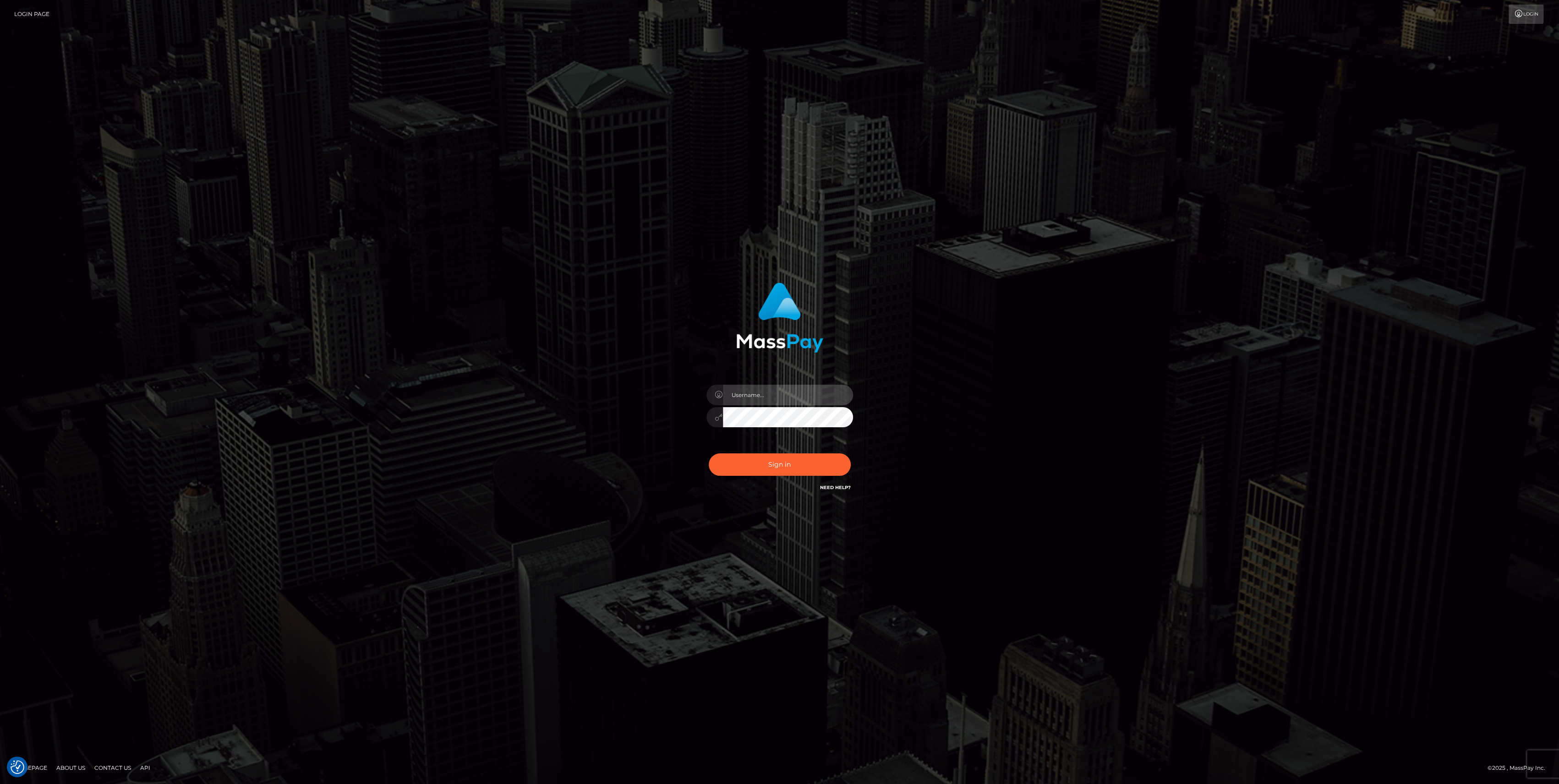
type input "bengreen"
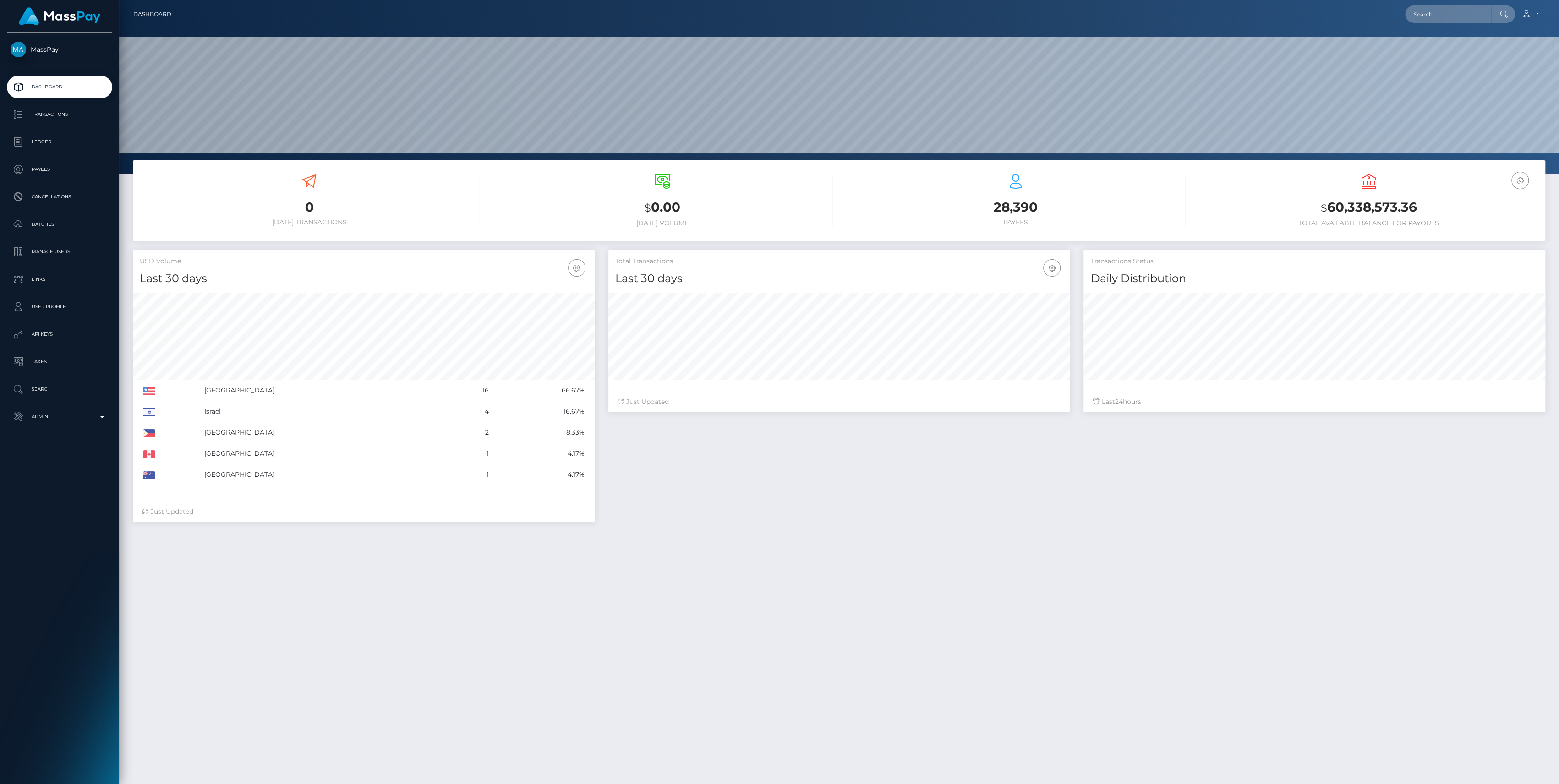
scroll to position [162, 462]
click at [84, 422] on p "Admin" at bounding box center [59, 416] width 98 height 14
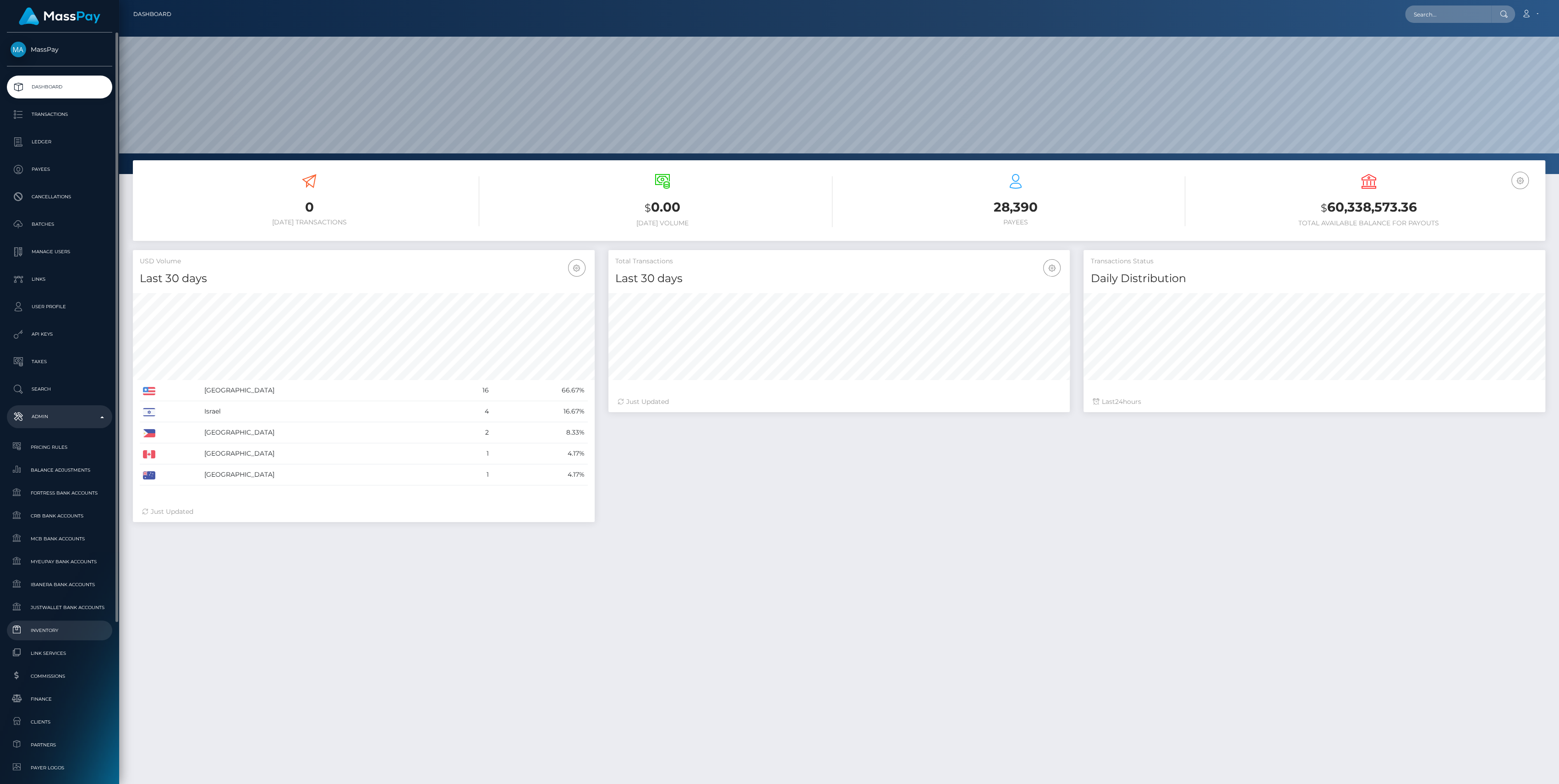
scroll to position [183, 0]
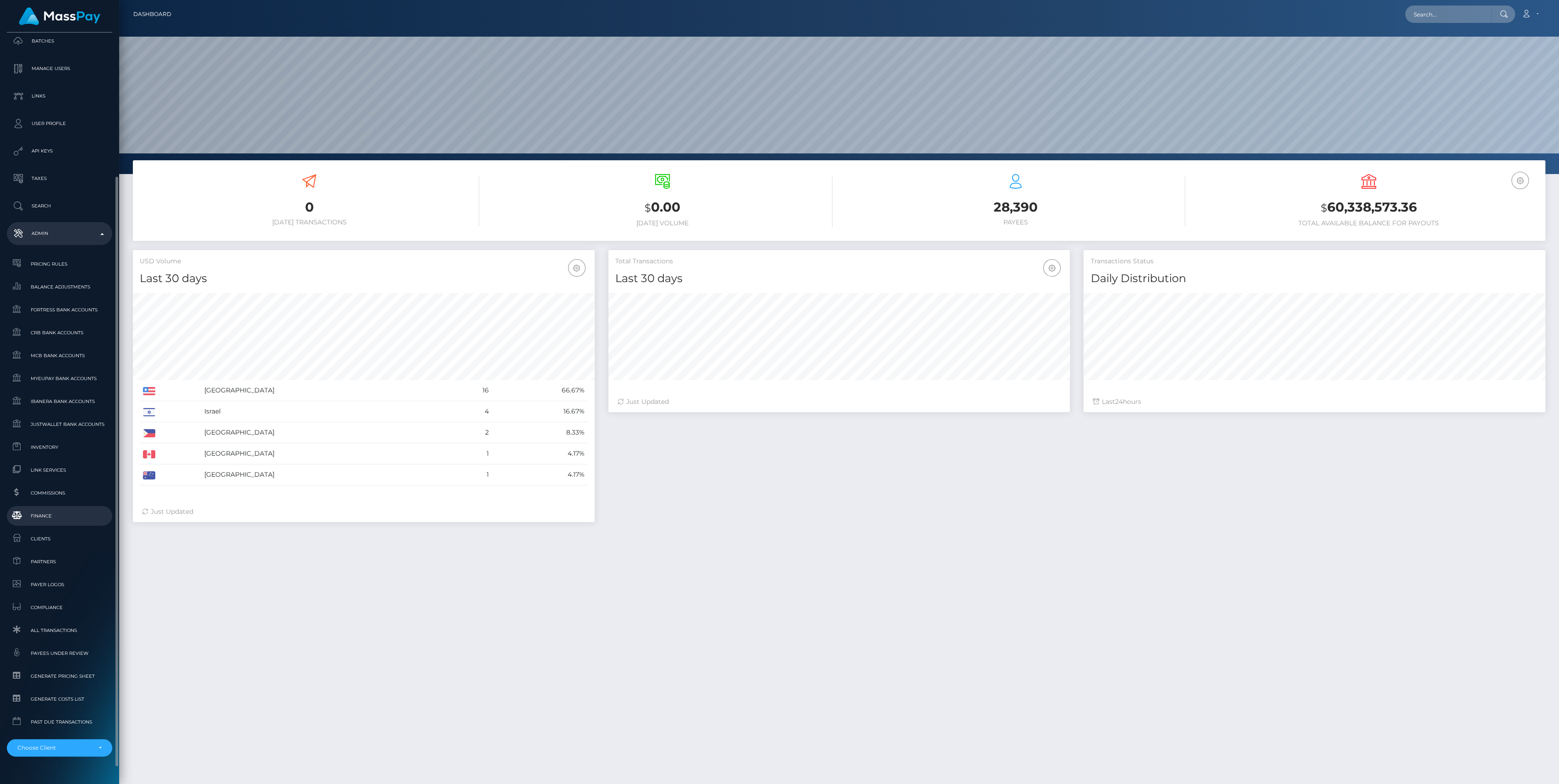
click at [44, 520] on span "Finance" at bounding box center [59, 515] width 98 height 10
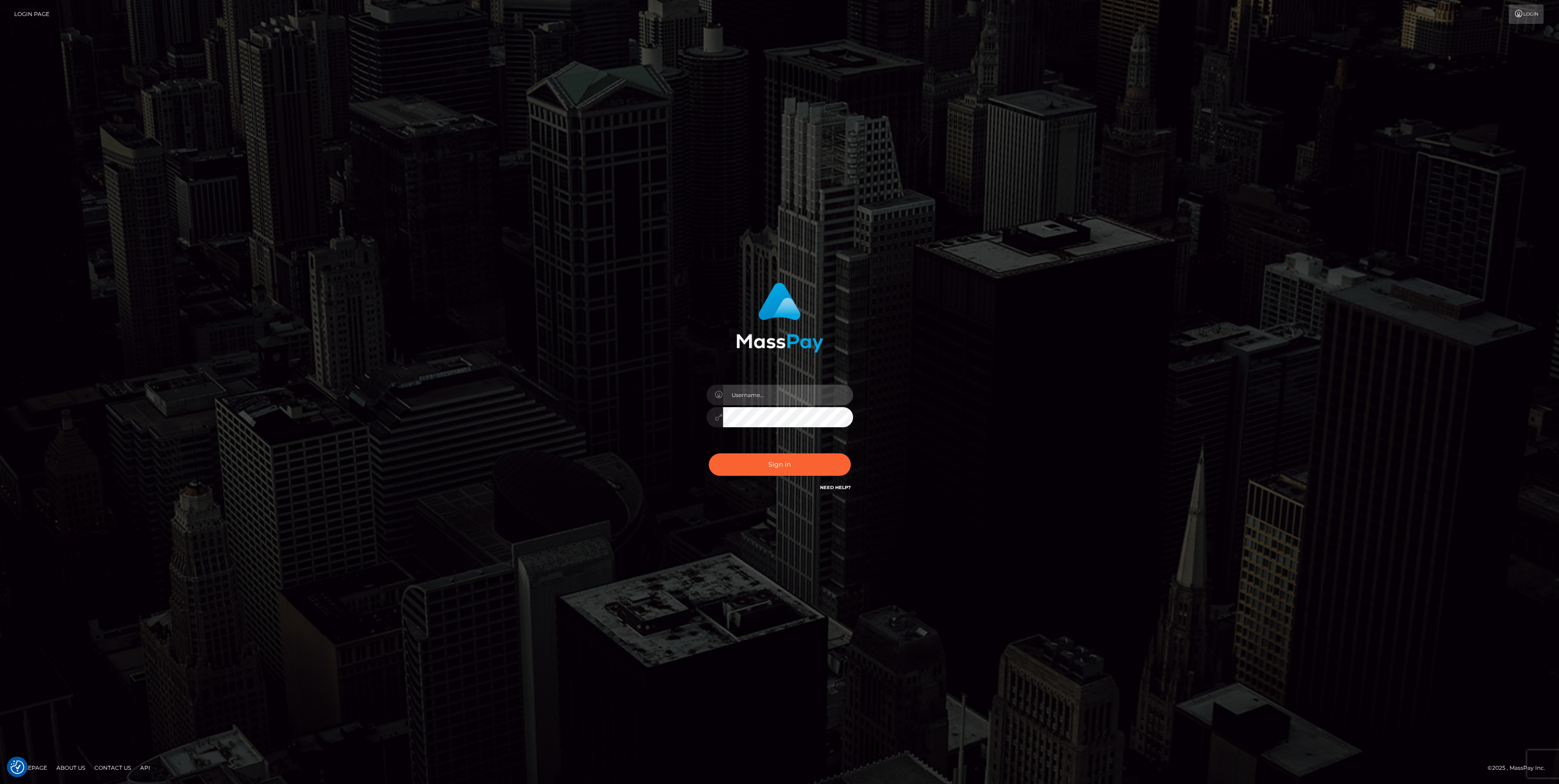
type input "bengreen"
click at [786, 475] on button "Sign in" at bounding box center [780, 464] width 142 height 22
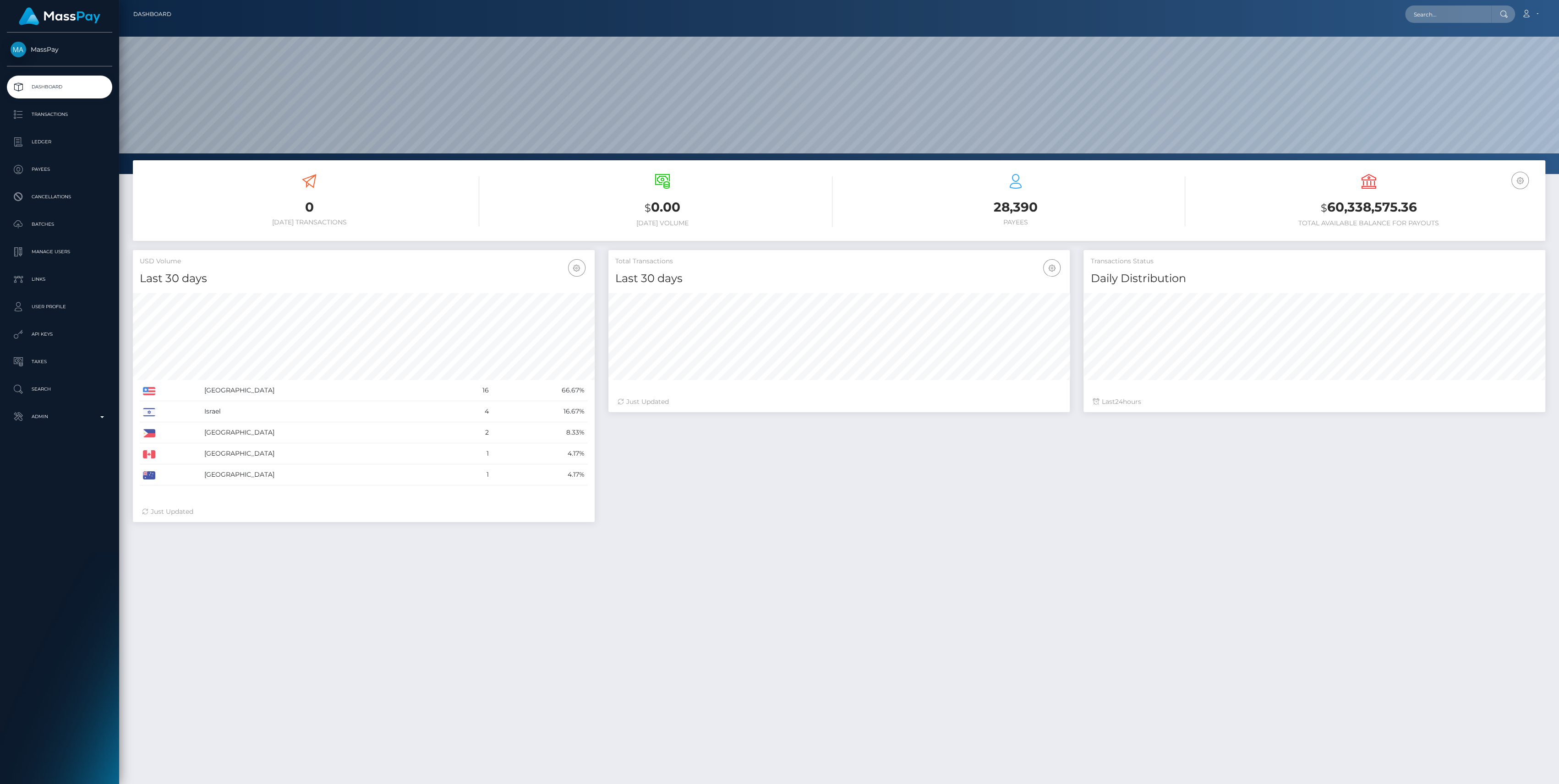
scroll to position [162, 462]
click at [48, 415] on p "Admin" at bounding box center [59, 416] width 98 height 14
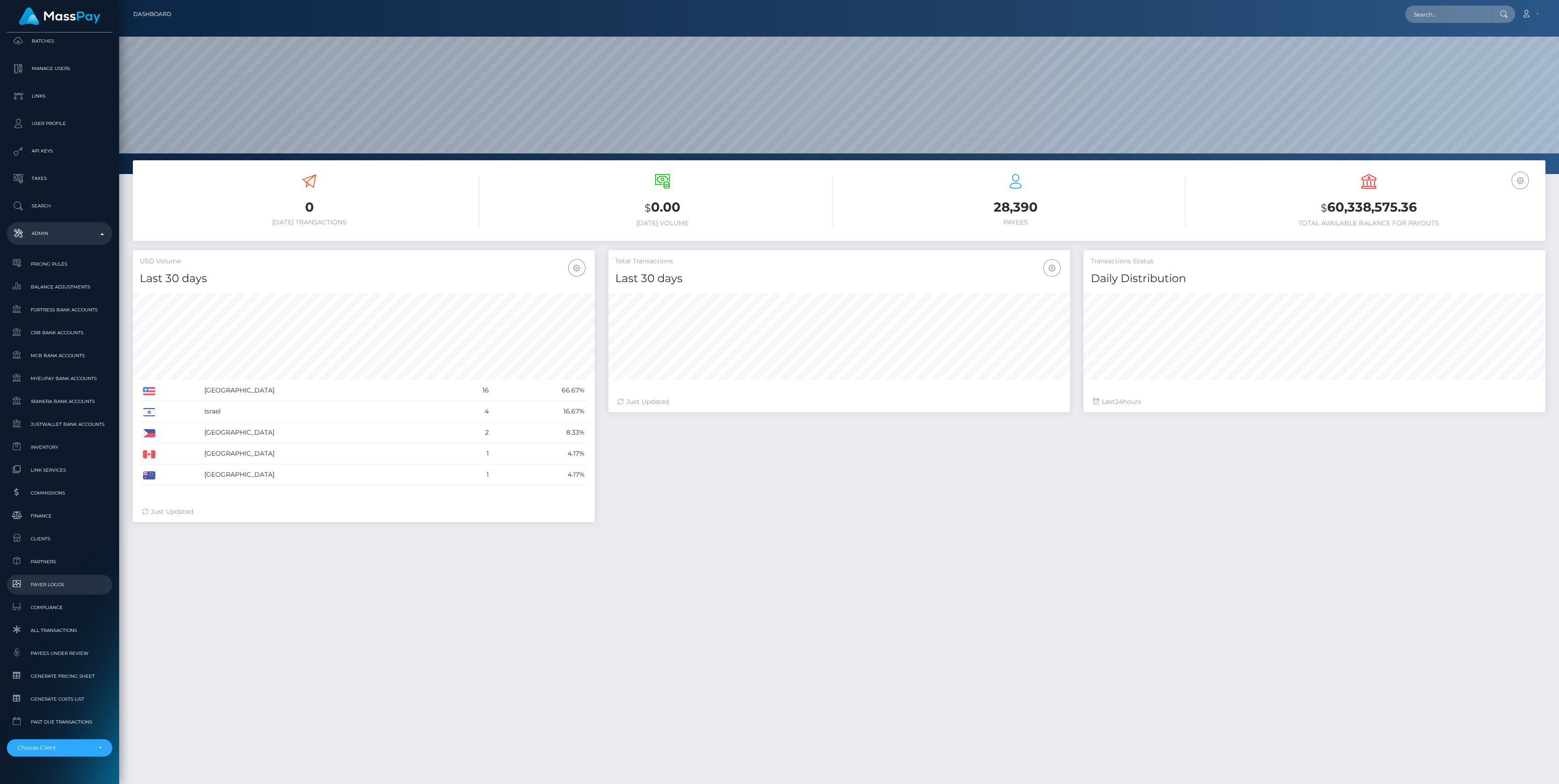
scroll to position [203, 0]
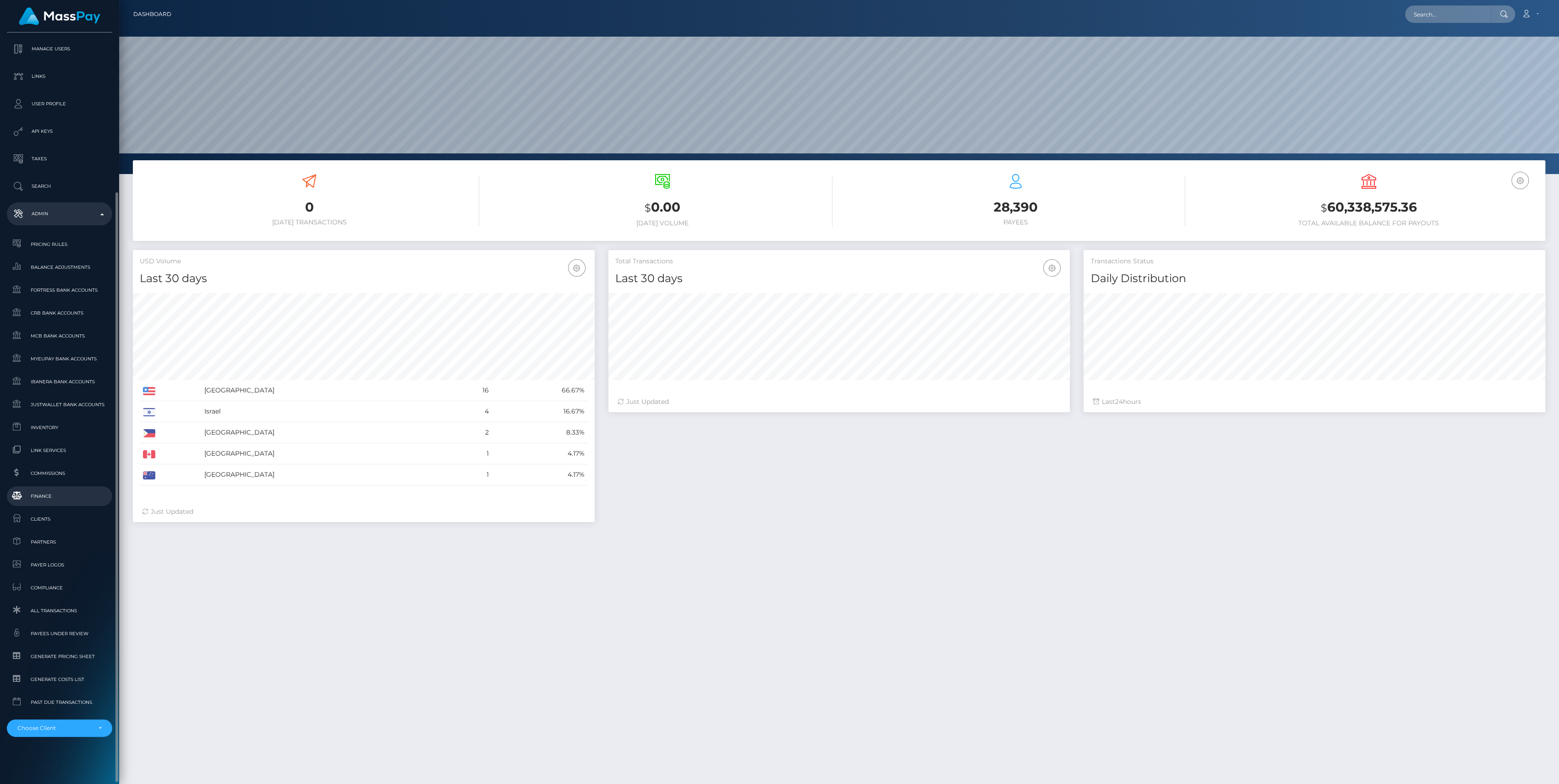
click at [66, 491] on span "Finance" at bounding box center [59, 495] width 98 height 10
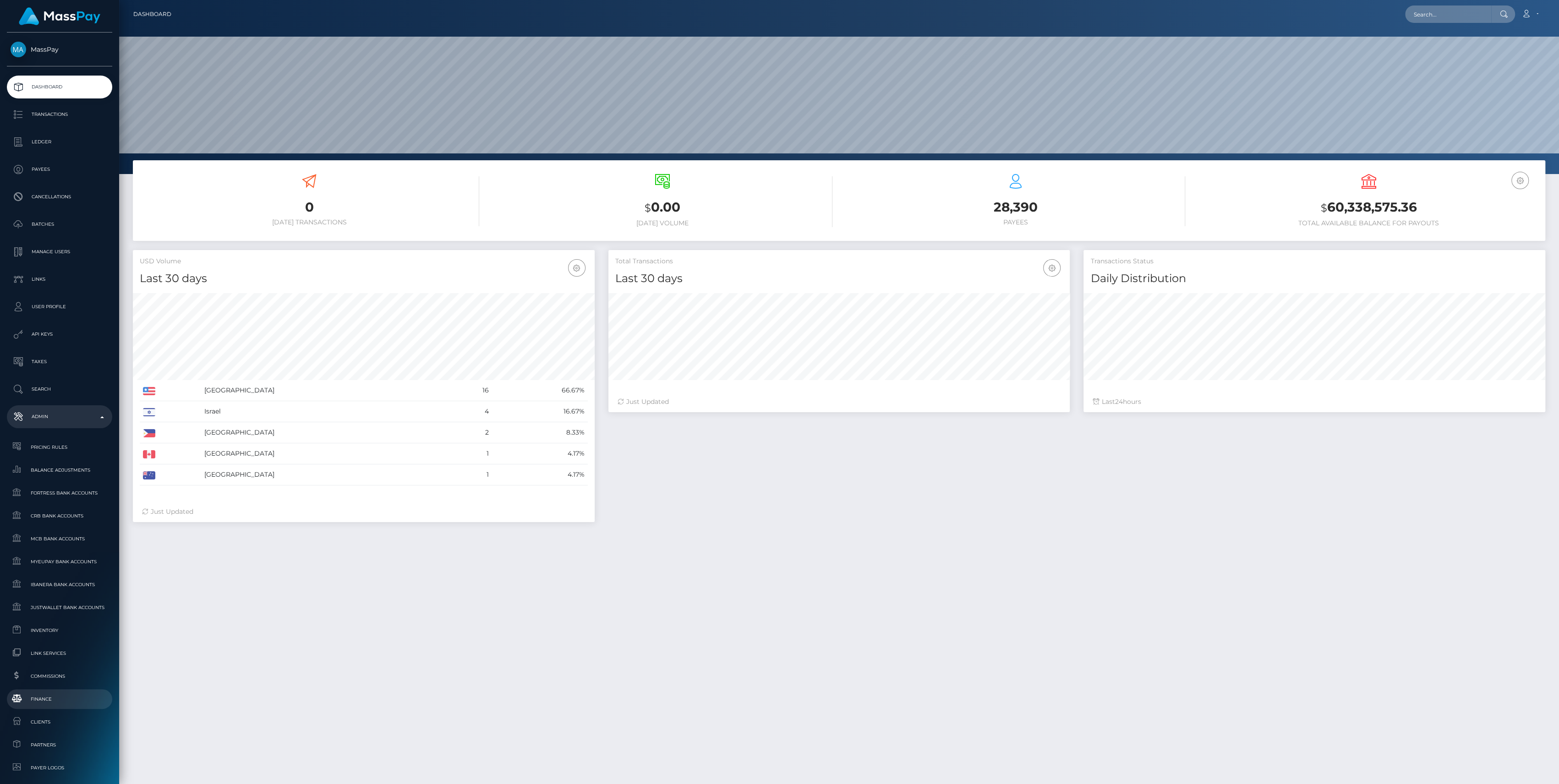
scroll to position [162, 462]
click at [47, 704] on span "Finance" at bounding box center [59, 699] width 98 height 10
click at [57, 621] on link "Inventory" at bounding box center [59, 630] width 105 height 20
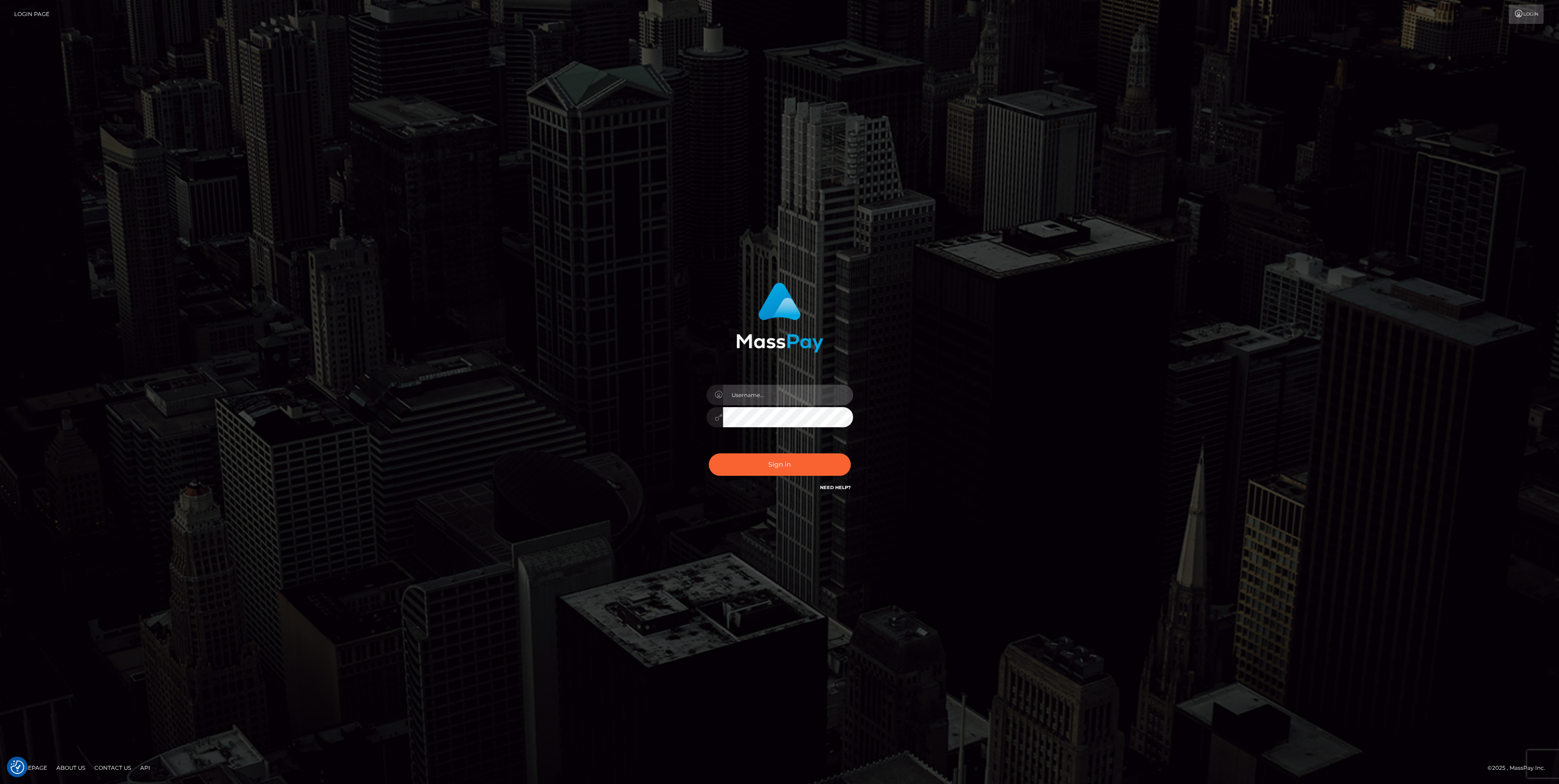
type input "bengreen"
click at [795, 460] on button "Sign in" at bounding box center [780, 464] width 142 height 22
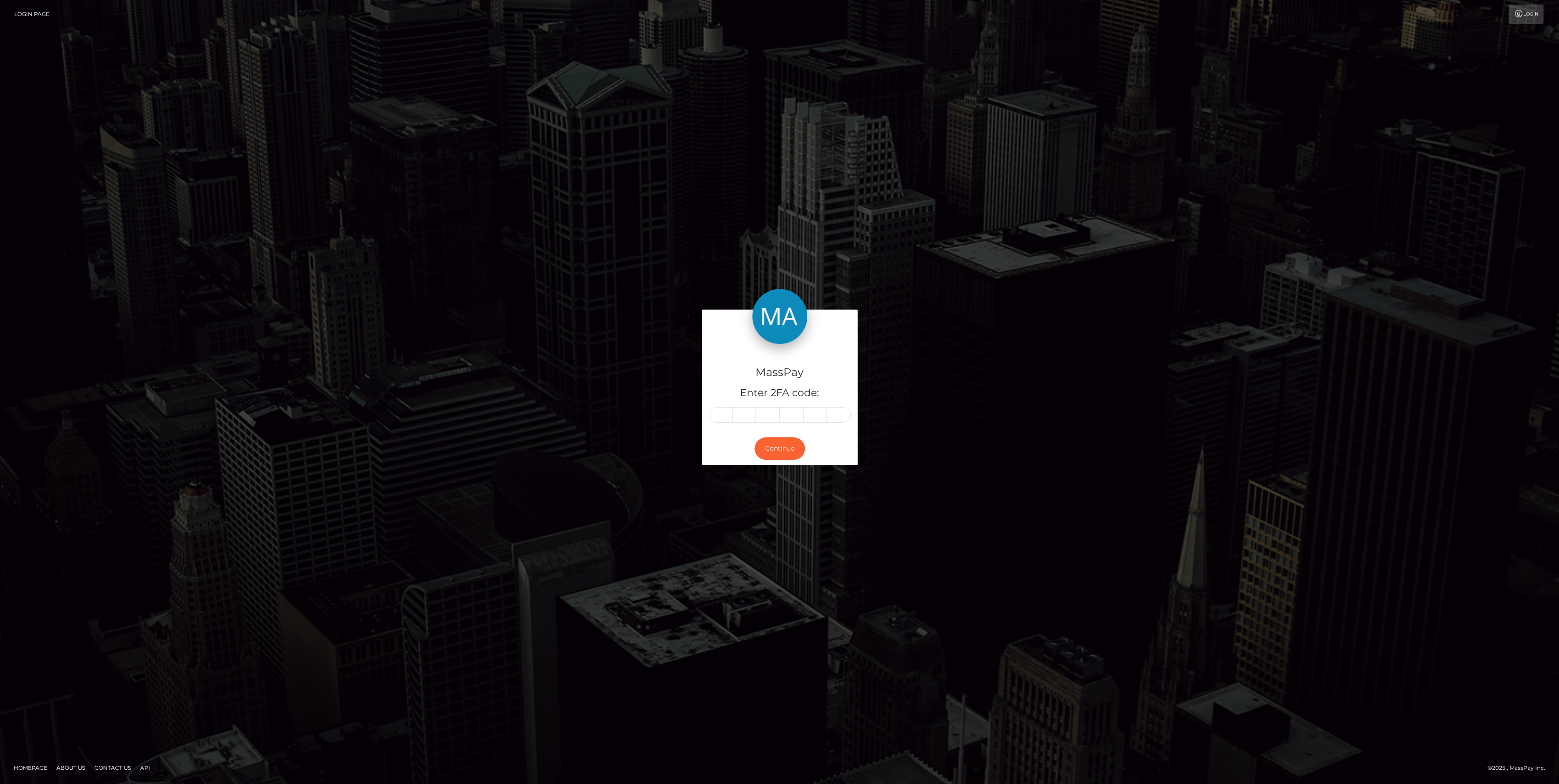
click at [710, 428] on div "MassPay Enter 2FA code:" at bounding box center [780, 387] width 156 height 88
click at [719, 416] on input "text" at bounding box center [720, 415] width 24 height 16
paste input "1"
type input "1"
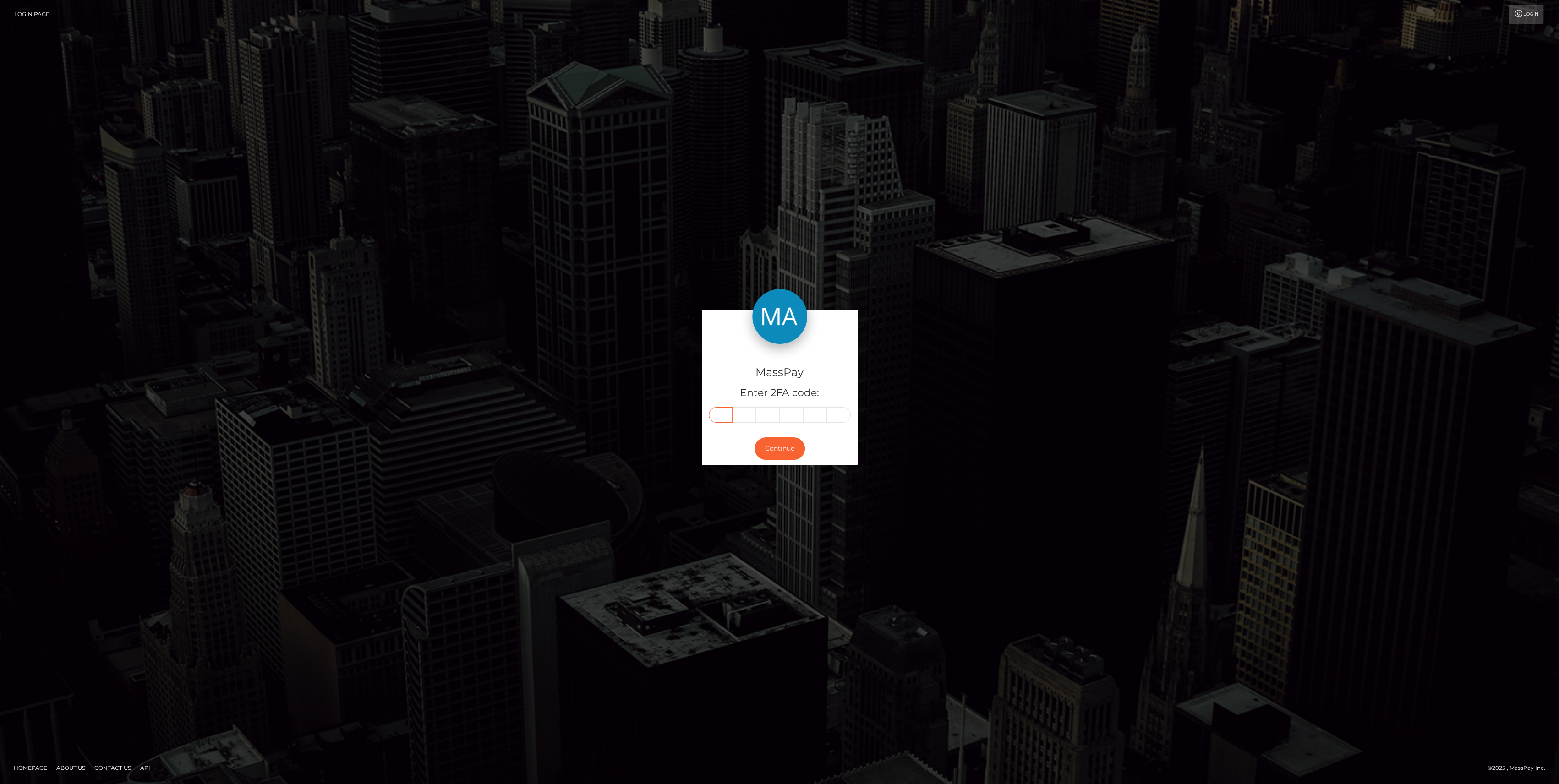
type input "6"
type input "1"
type input "8"
type input "5"
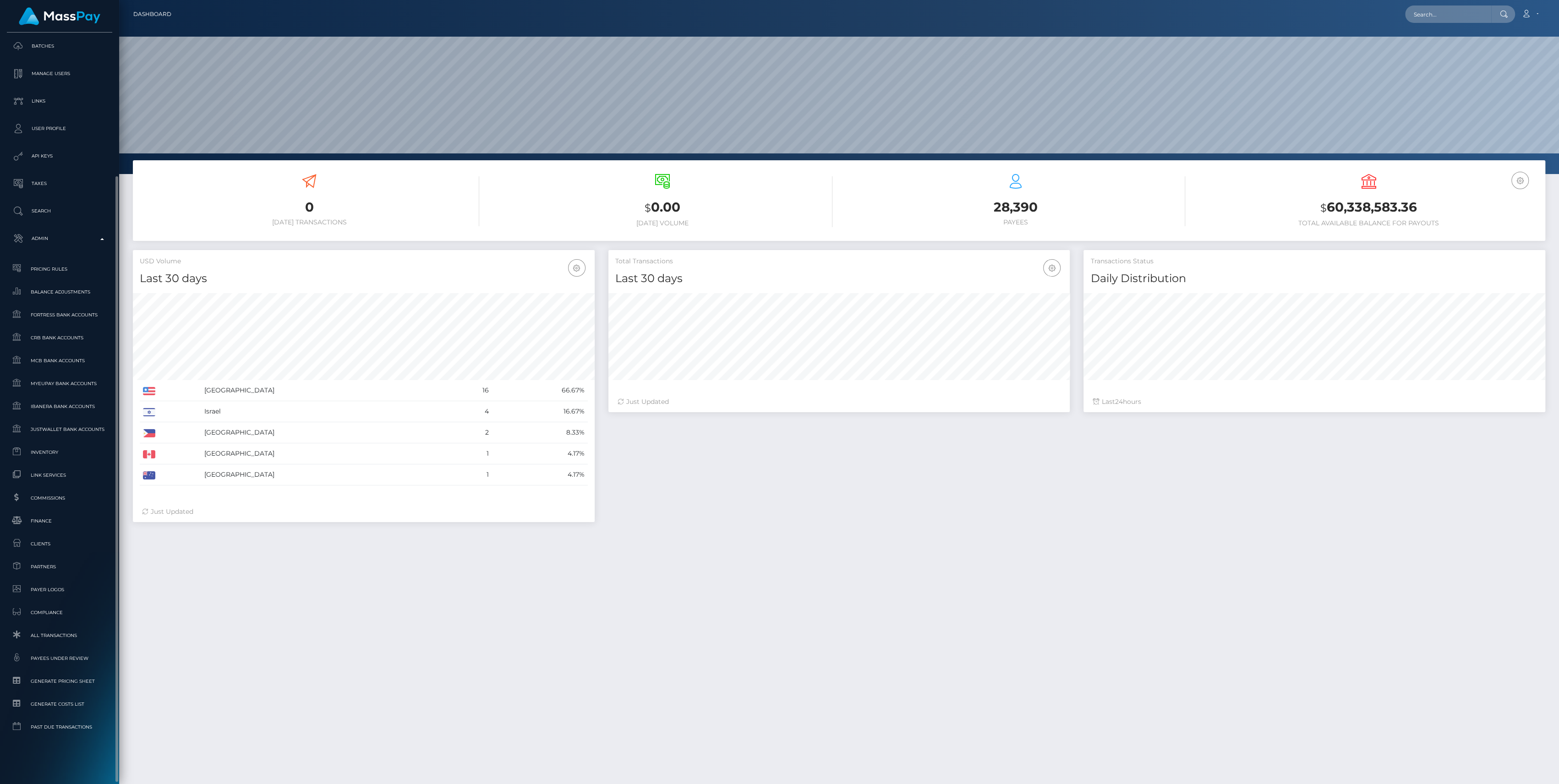
scroll to position [162, 462]
click at [34, 512] on link "Finance" at bounding box center [59, 521] width 105 height 20
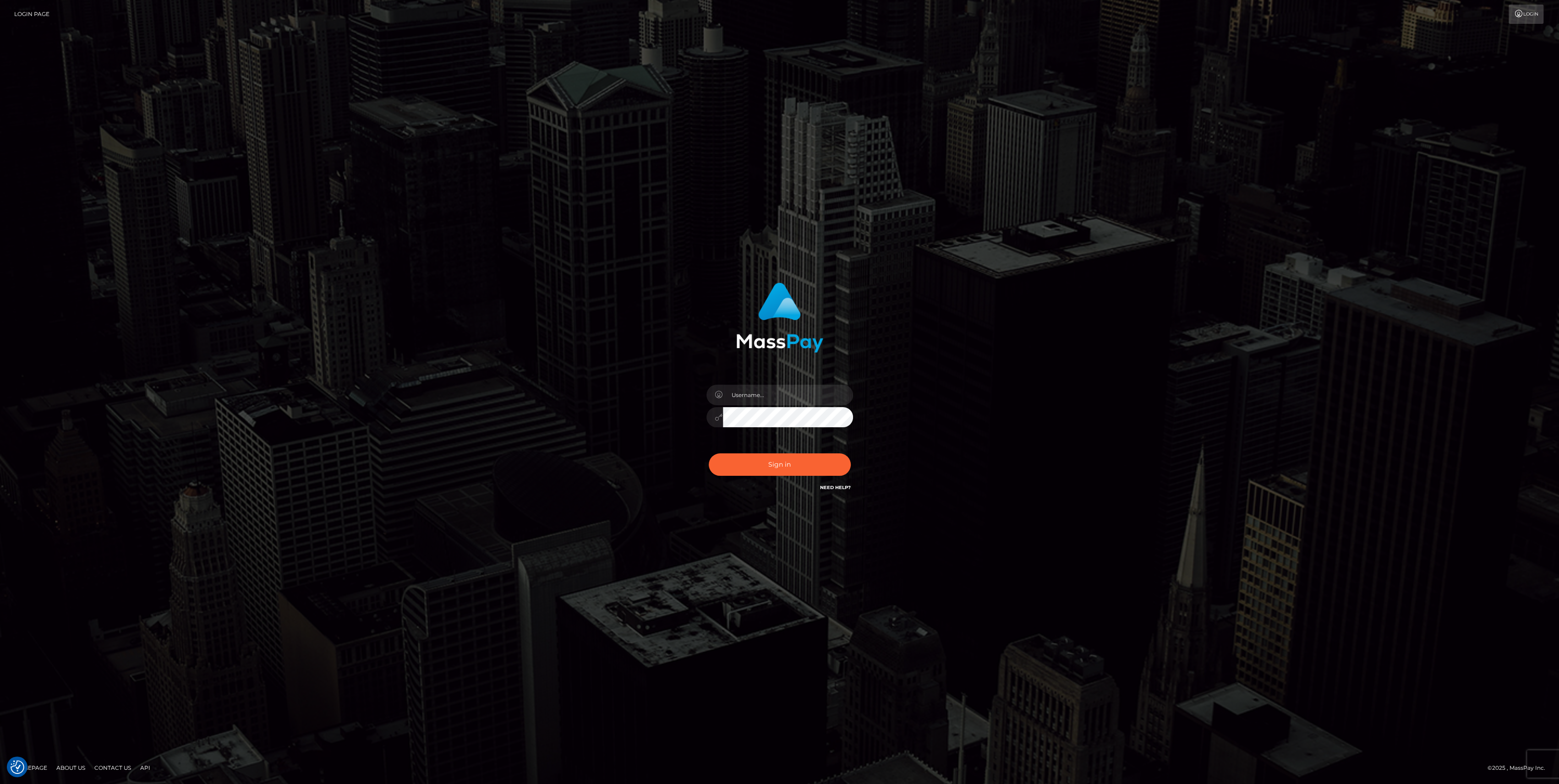
type input "bengreen"
click at [796, 480] on div "Sign in Need Help?" at bounding box center [780, 468] width 160 height 41
click at [798, 475] on button "Sign in" at bounding box center [780, 464] width 142 height 22
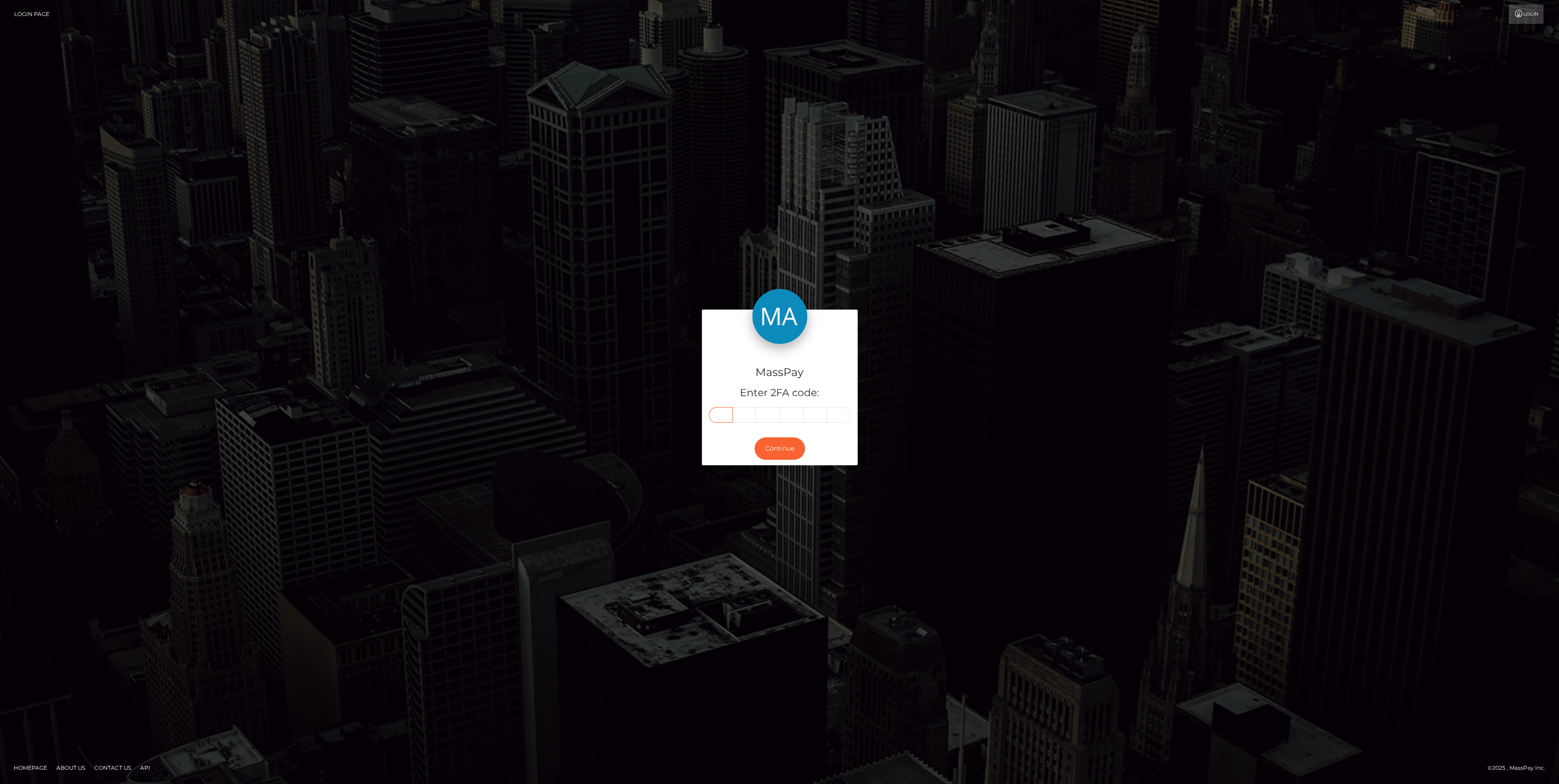
click at [720, 420] on input "text" at bounding box center [720, 415] width 24 height 16
paste input "6"
type input "6"
type input "0"
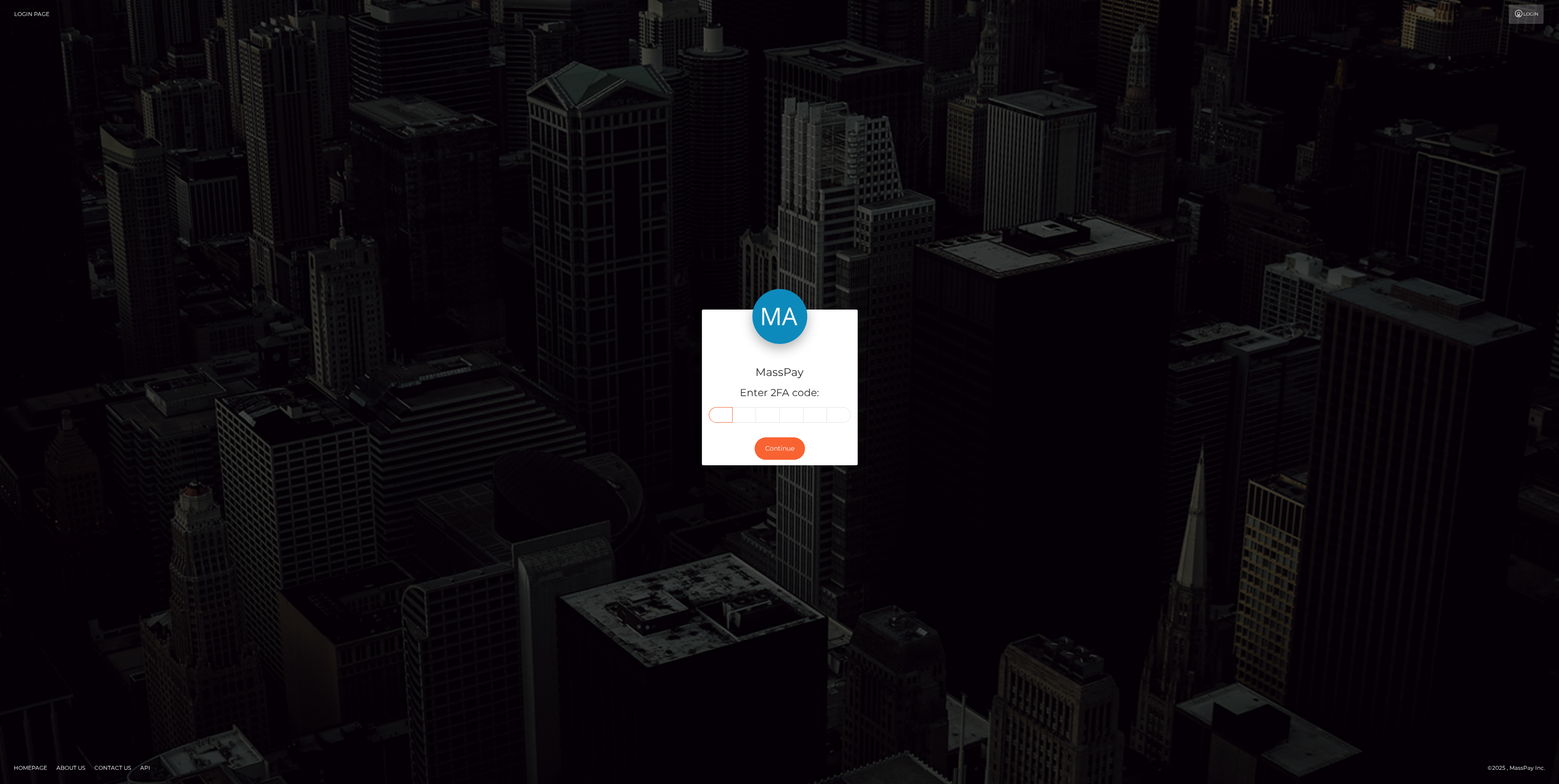
type input "3"
type input "7"
type input "1"
click at [772, 442] on button "Continue" at bounding box center [780, 448] width 50 height 22
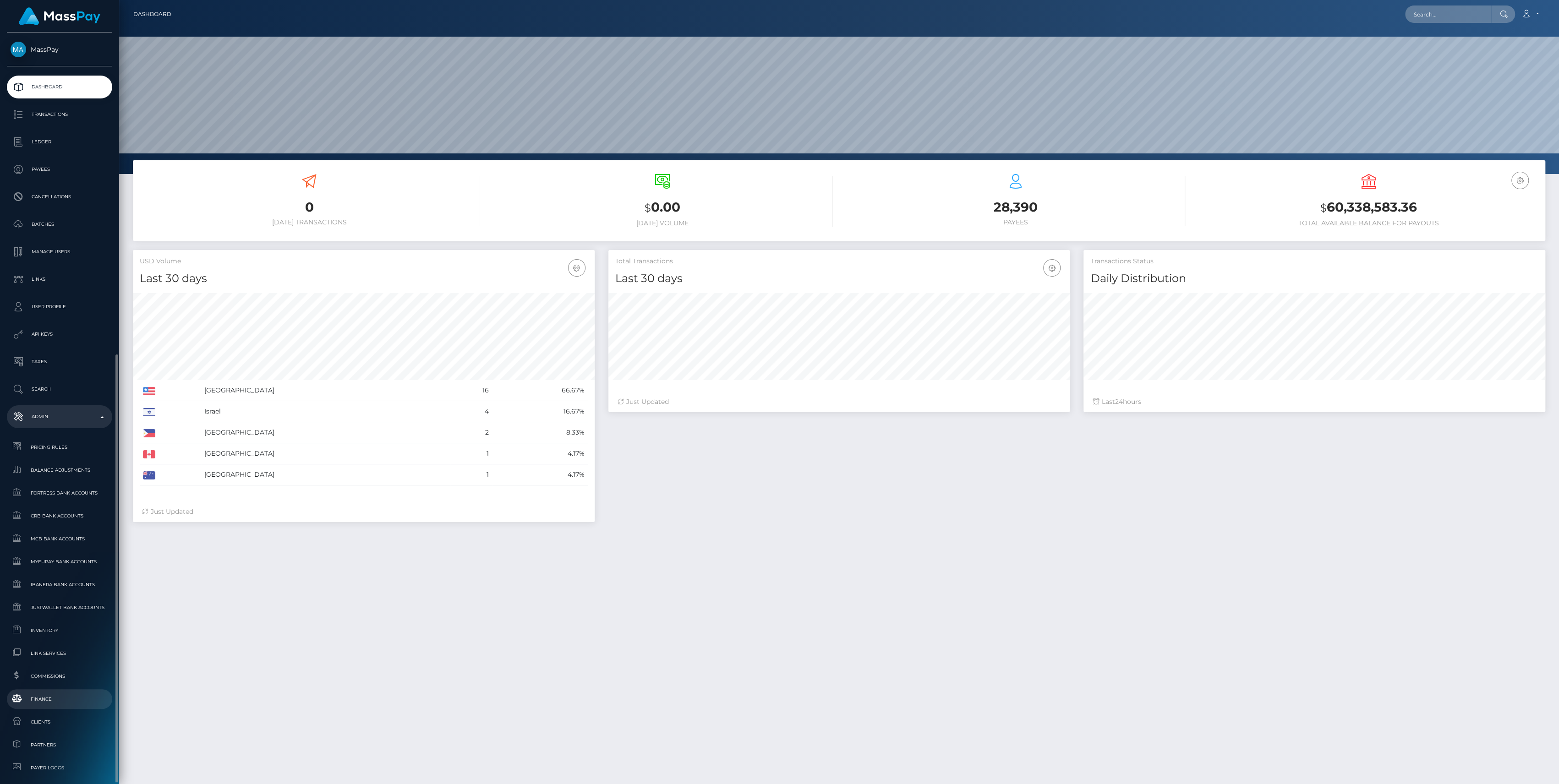
scroll to position [162, 462]
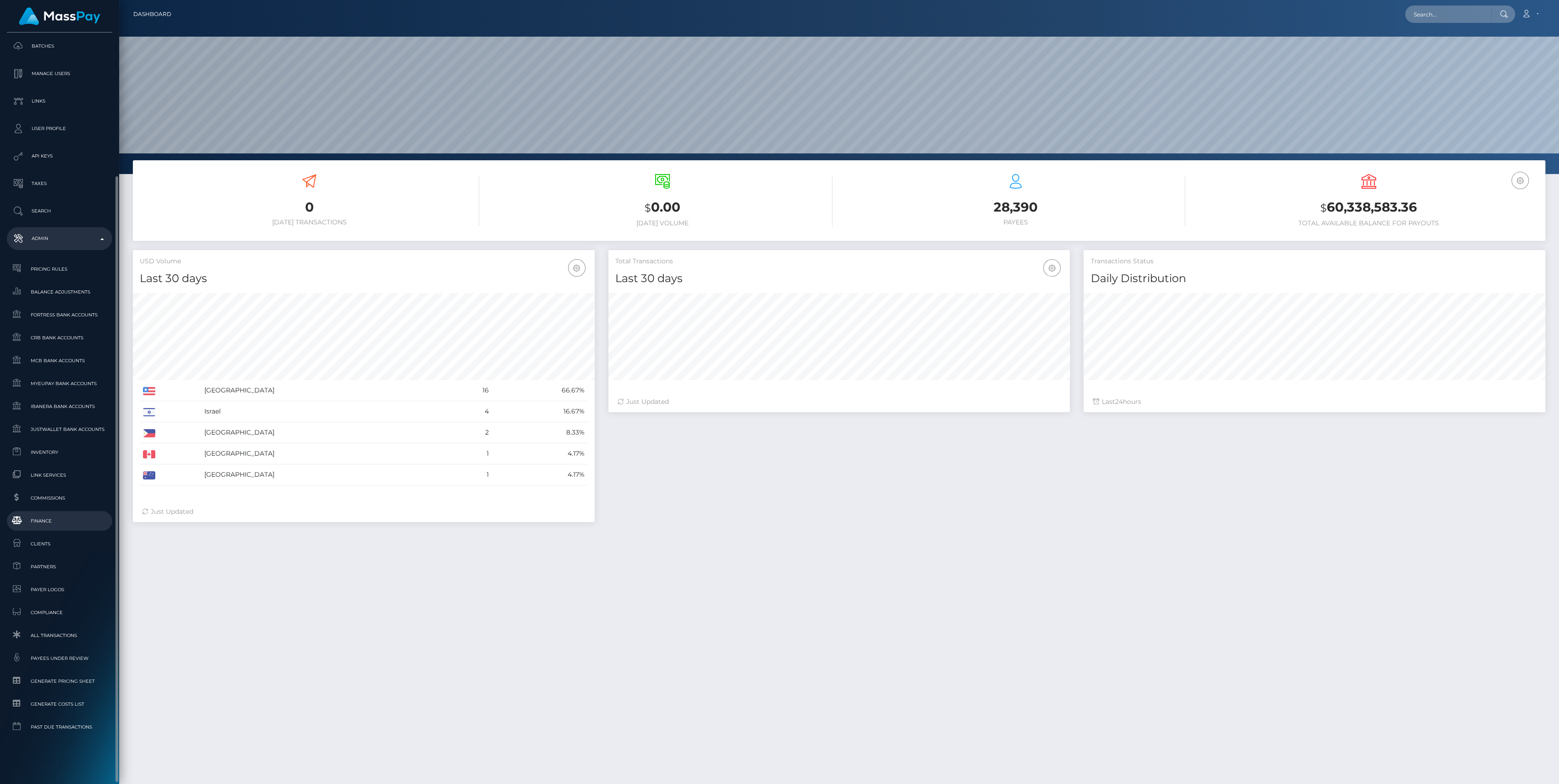
click at [52, 524] on span "Finance" at bounding box center [59, 520] width 98 height 10
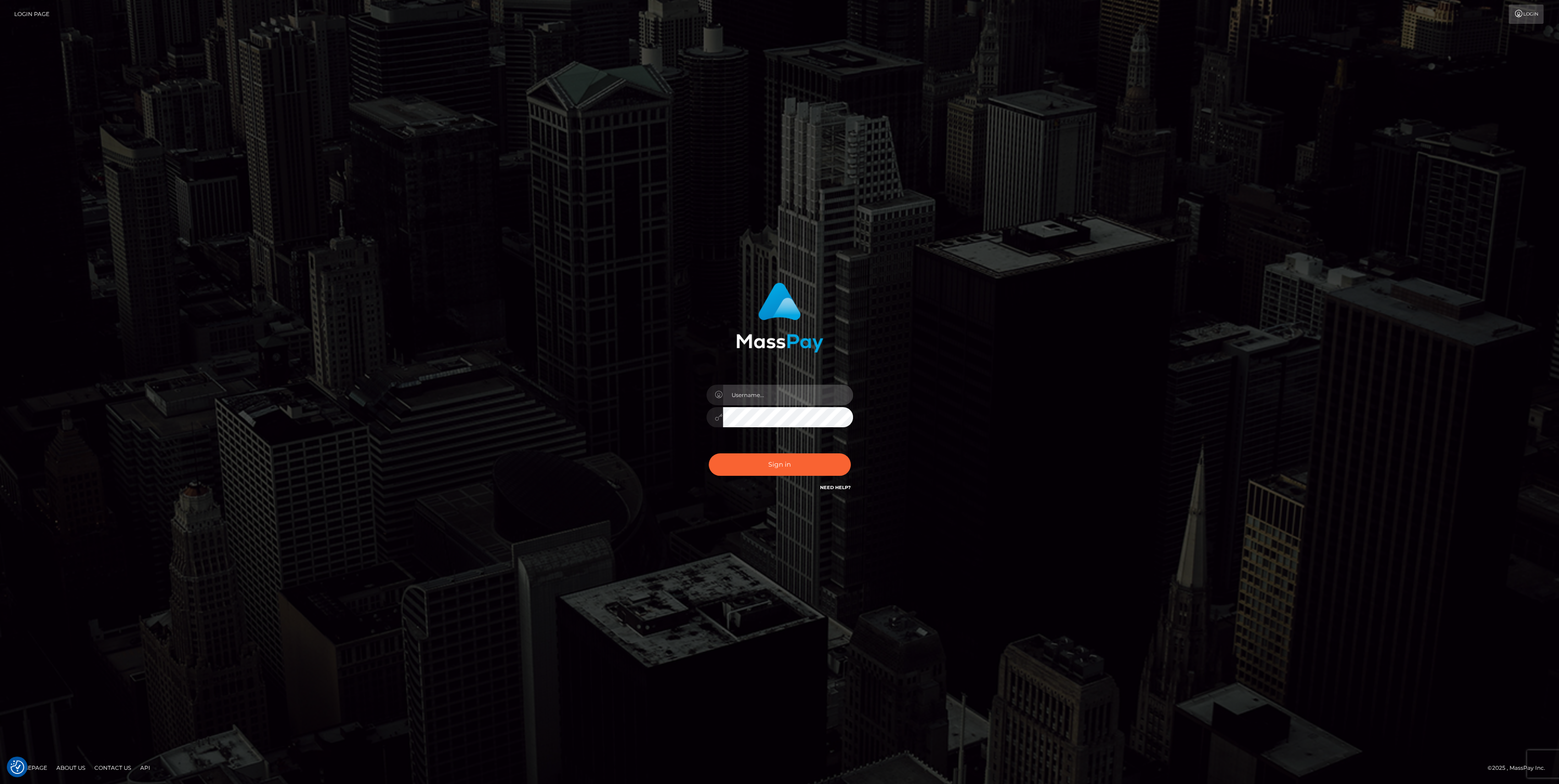
type input "bengreen"
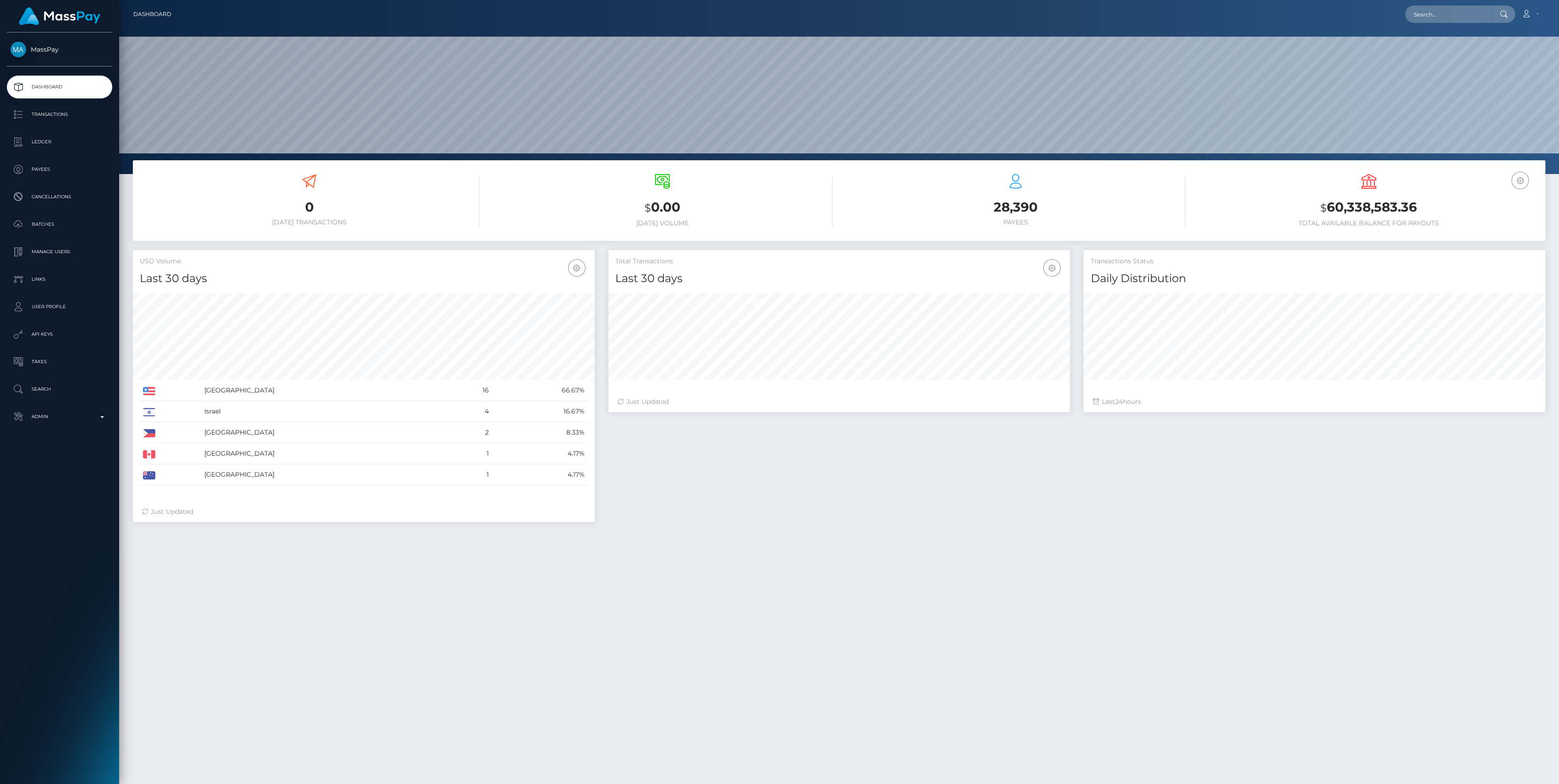
scroll to position [162, 462]
click at [29, 400] on link "Search" at bounding box center [59, 390] width 105 height 23
click at [35, 417] on p "Admin" at bounding box center [59, 416] width 98 height 14
click at [50, 705] on link "Finance" at bounding box center [59, 699] width 105 height 20
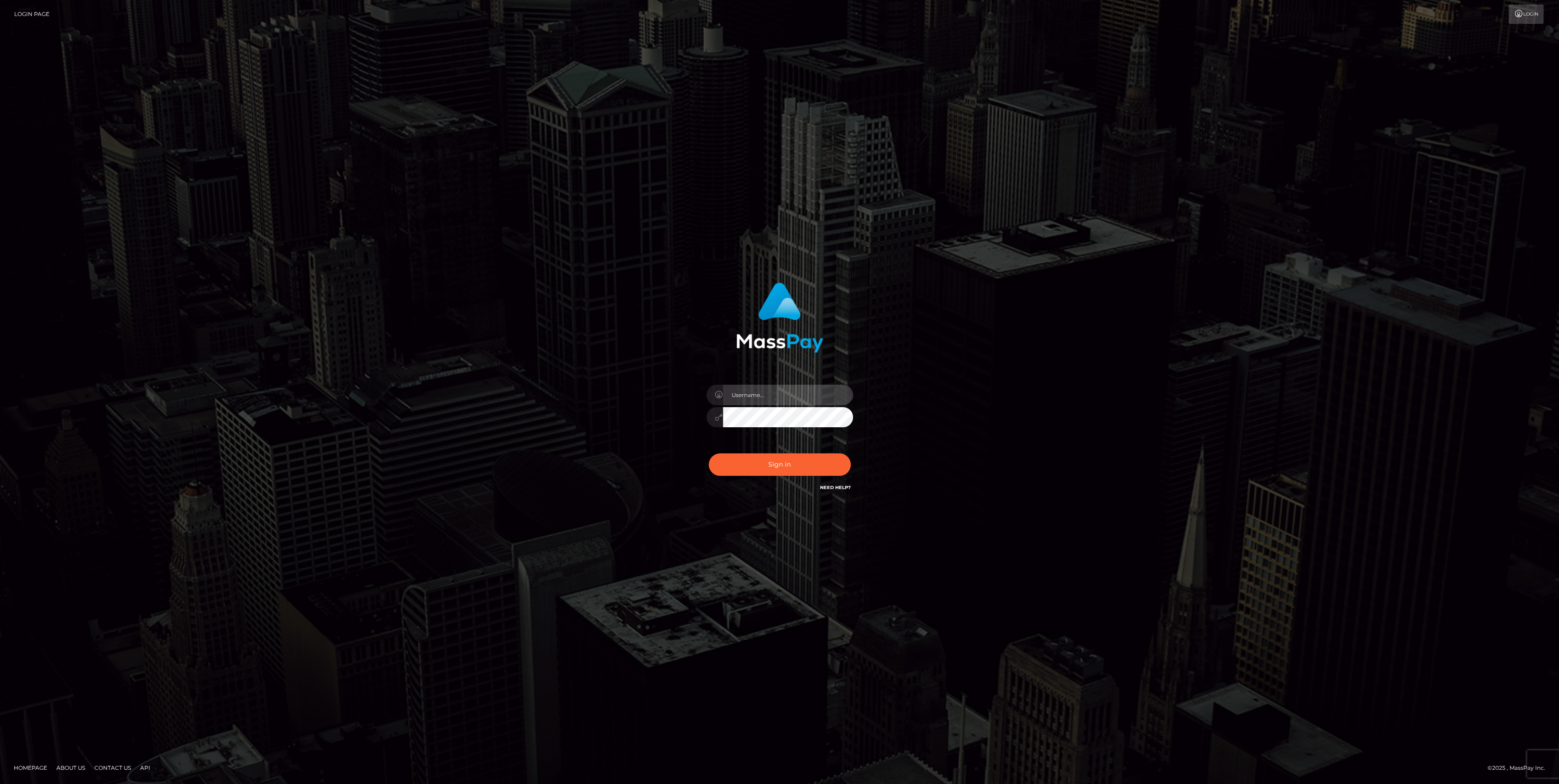
type input "bengreen"
